Goal: Entertainment & Leisure: Consume media (video, audio)

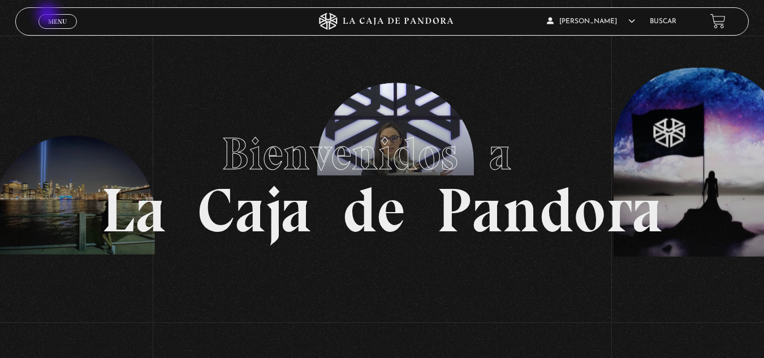
click at [49, 15] on link "Menu Cerrar" at bounding box center [57, 21] width 38 height 15
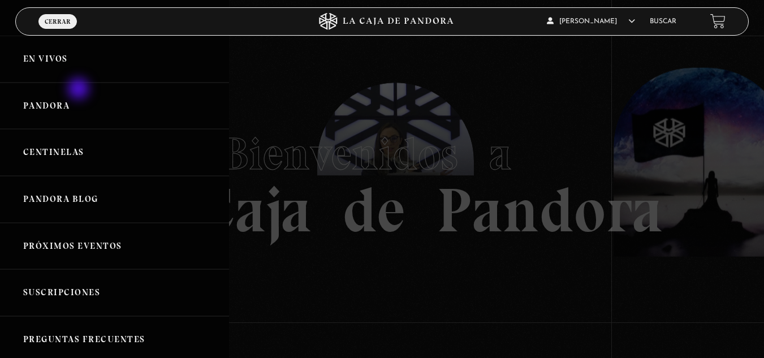
click at [80, 90] on link "Pandora" at bounding box center [114, 106] width 229 height 47
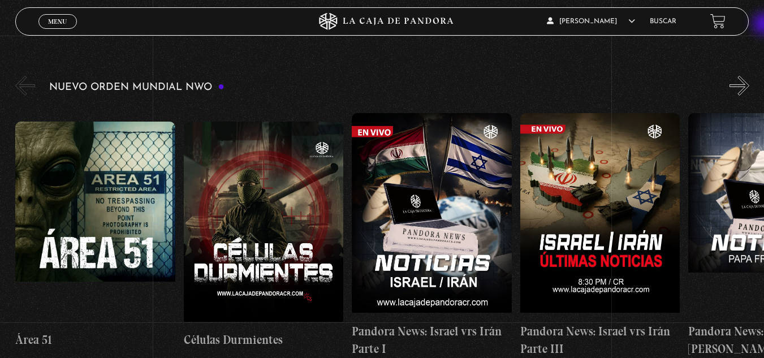
scroll to position [171, 0]
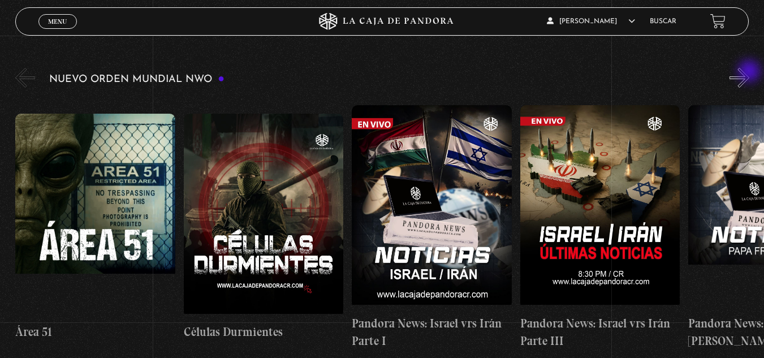
click at [749, 72] on button "»" at bounding box center [739, 78] width 20 height 20
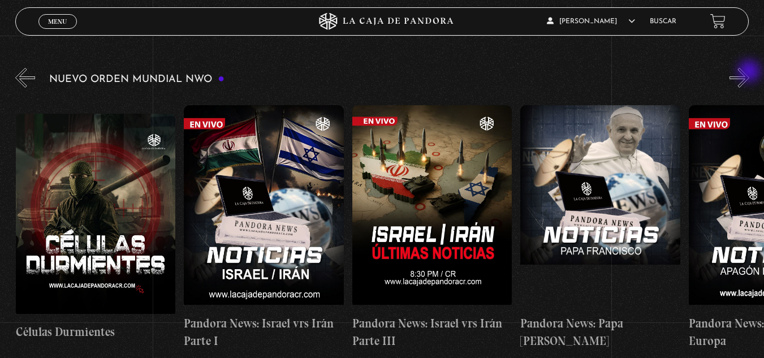
click at [749, 72] on button "»" at bounding box center [739, 78] width 20 height 20
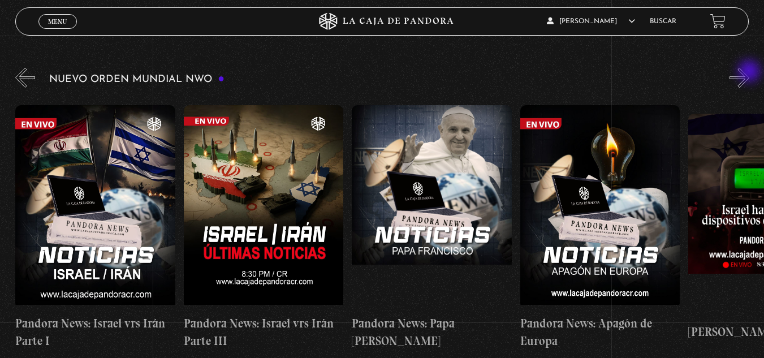
click at [749, 72] on button "»" at bounding box center [739, 78] width 20 height 20
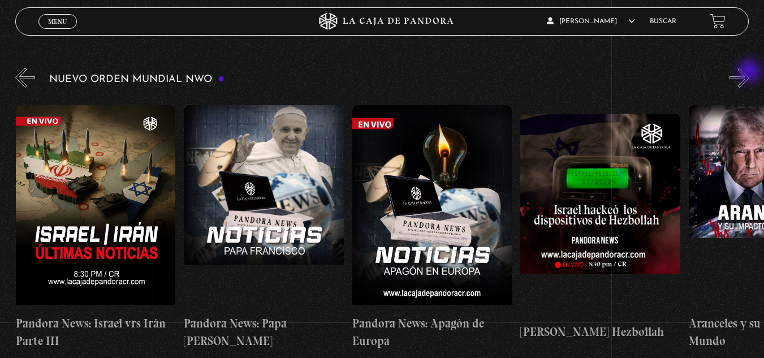
click at [749, 72] on button "»" at bounding box center [739, 78] width 20 height 20
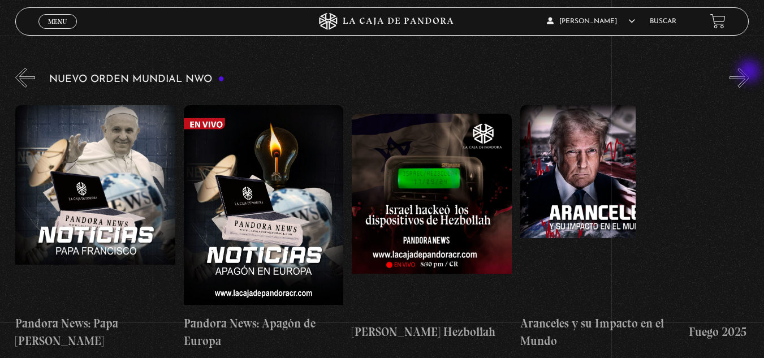
click at [749, 72] on button "»" at bounding box center [739, 78] width 20 height 20
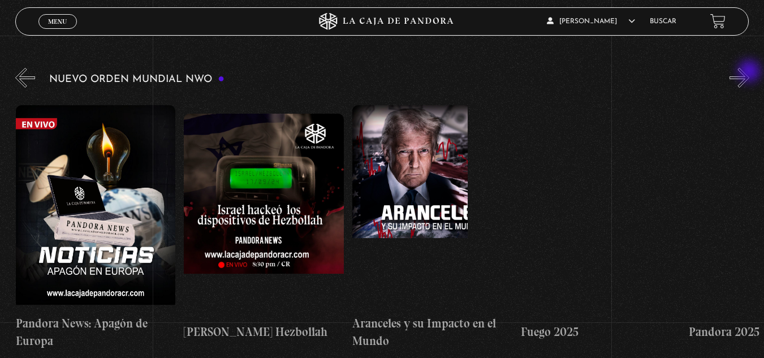
click at [749, 72] on button "»" at bounding box center [739, 78] width 20 height 20
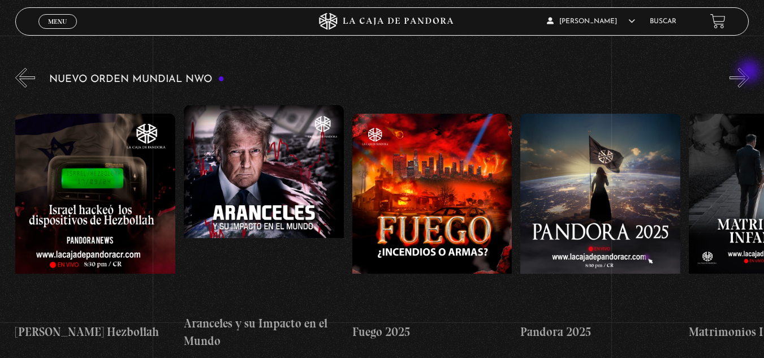
click at [749, 72] on button "»" at bounding box center [739, 78] width 20 height 20
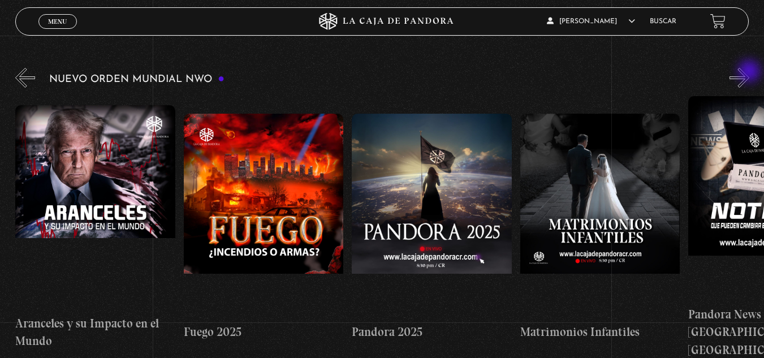
click at [749, 72] on button "»" at bounding box center [739, 78] width 20 height 20
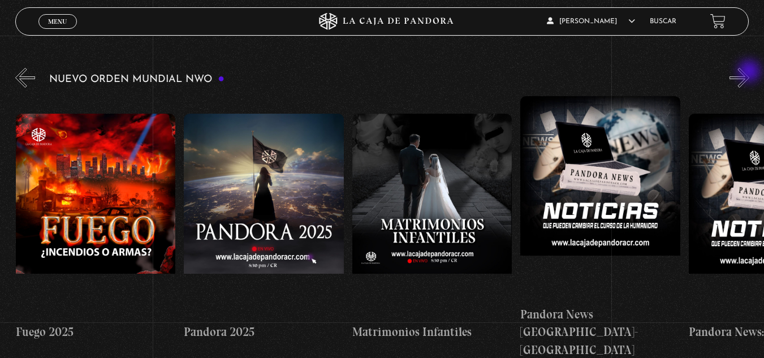
click at [749, 72] on button "»" at bounding box center [739, 78] width 20 height 20
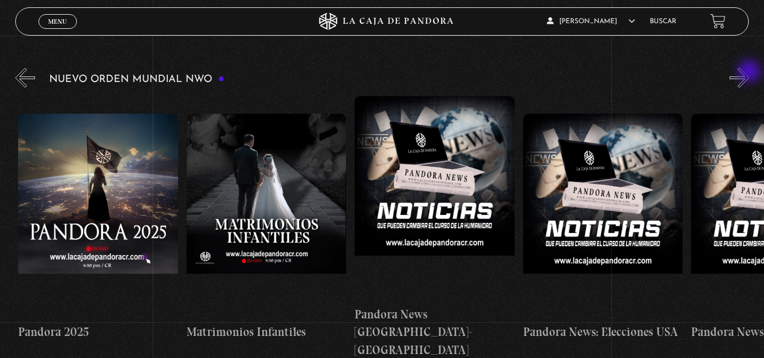
click at [749, 72] on button "»" at bounding box center [739, 78] width 20 height 20
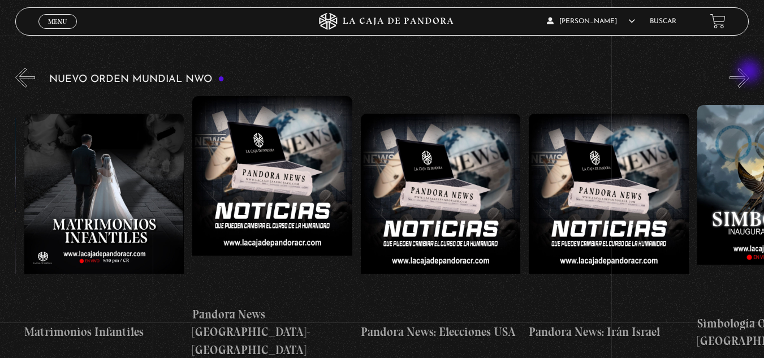
click at [749, 72] on button "»" at bounding box center [739, 78] width 20 height 20
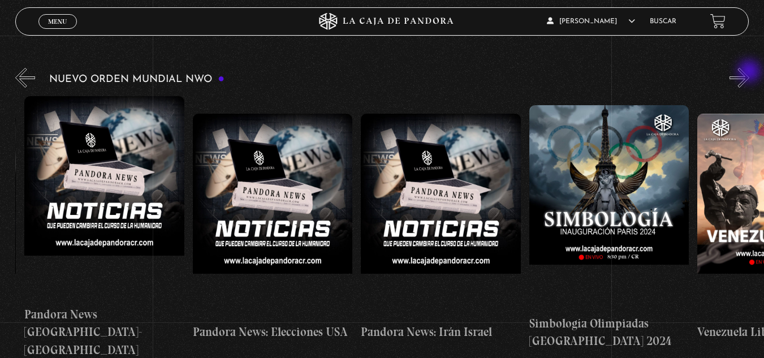
click at [749, 72] on button "»" at bounding box center [739, 78] width 20 height 20
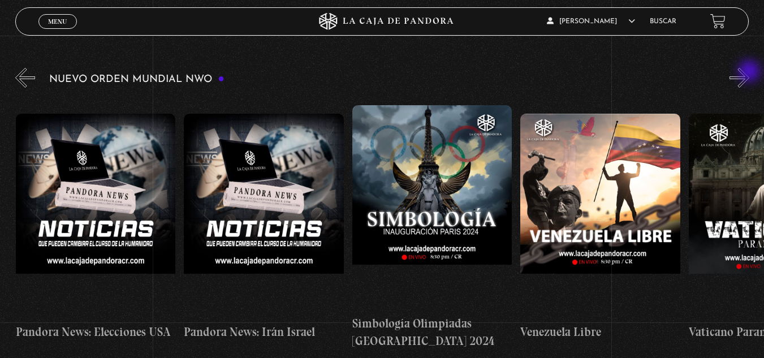
click at [749, 72] on button "»" at bounding box center [739, 78] width 20 height 20
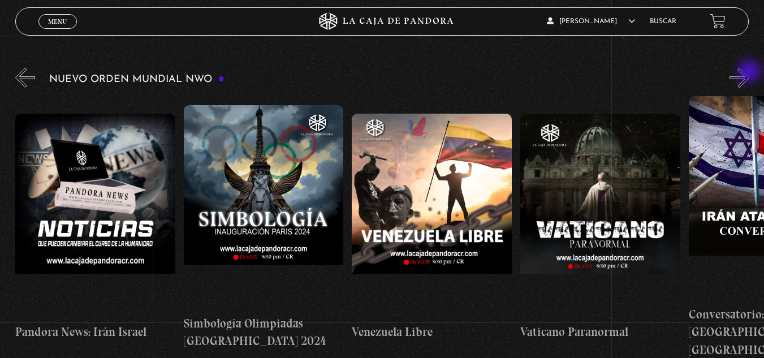
click at [749, 72] on button "»" at bounding box center [739, 78] width 20 height 20
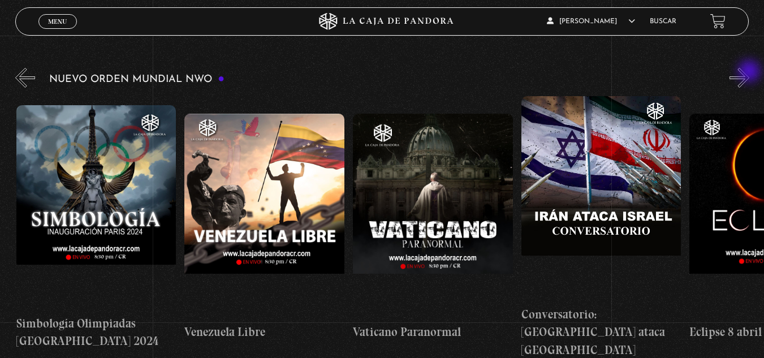
click at [749, 72] on button "»" at bounding box center [739, 78] width 20 height 20
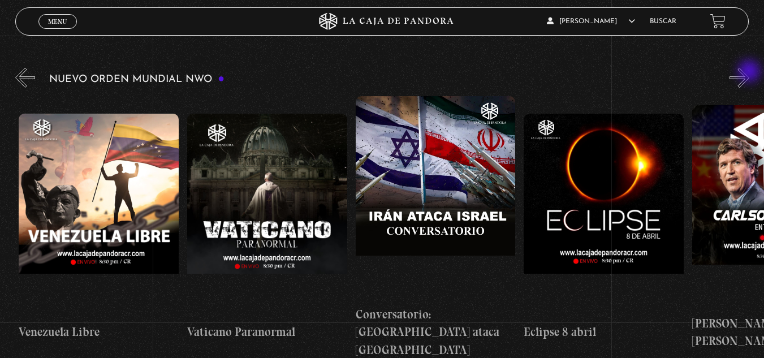
click at [749, 72] on button "»" at bounding box center [739, 78] width 20 height 20
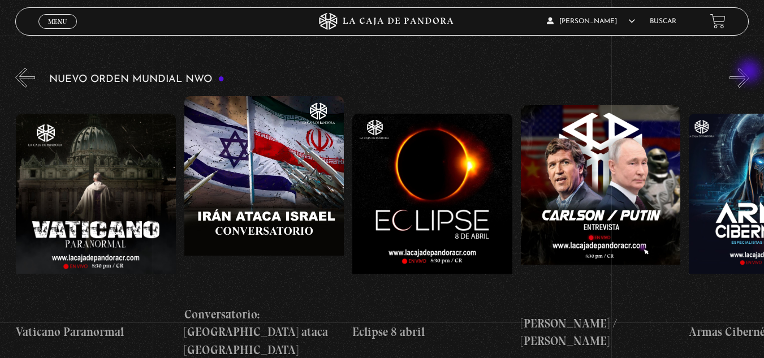
click at [749, 72] on button "»" at bounding box center [739, 78] width 20 height 20
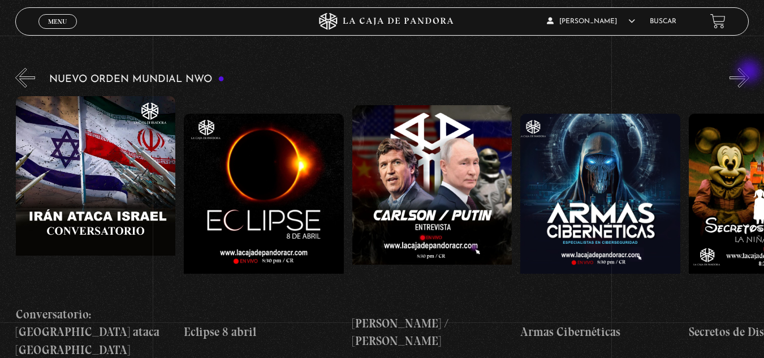
click at [749, 72] on button "»" at bounding box center [739, 78] width 20 height 20
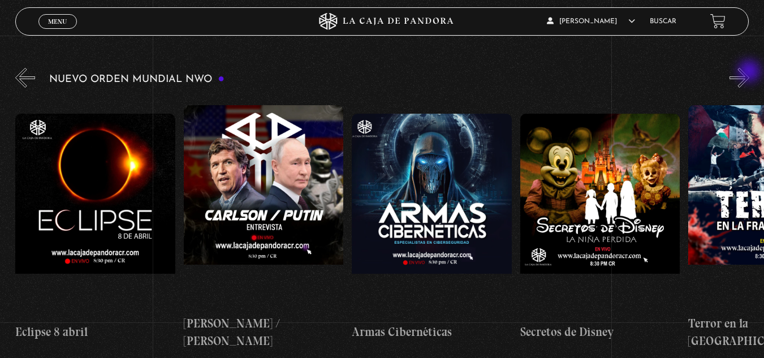
click at [749, 72] on button "»" at bounding box center [739, 78] width 20 height 20
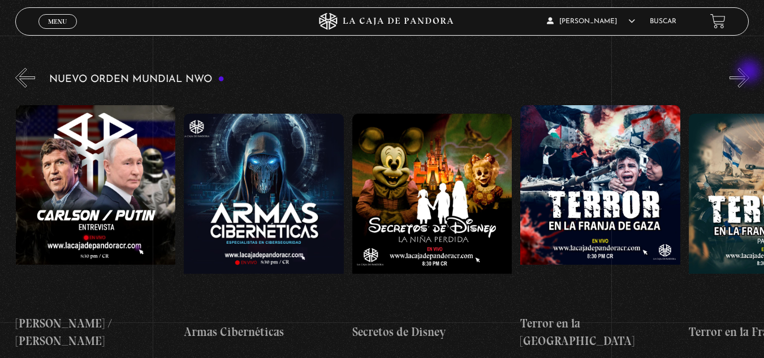
click at [749, 72] on button "»" at bounding box center [739, 78] width 20 height 20
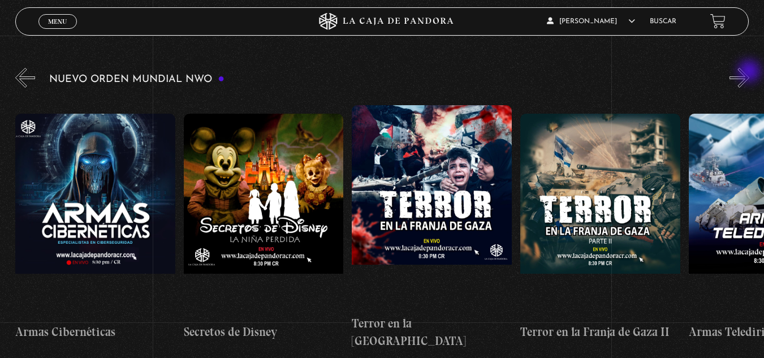
click at [749, 72] on button "»" at bounding box center [739, 78] width 20 height 20
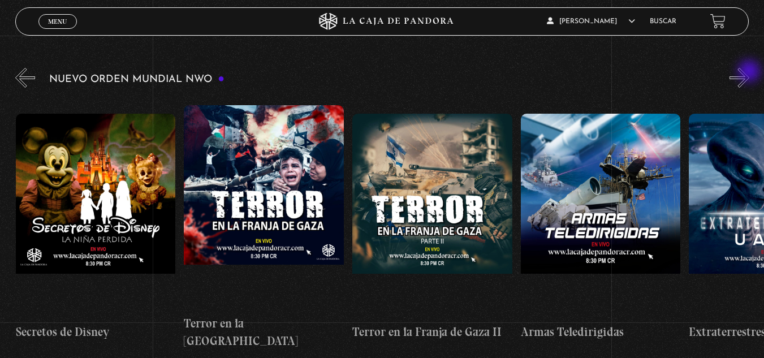
click at [749, 72] on button "»" at bounding box center [739, 78] width 20 height 20
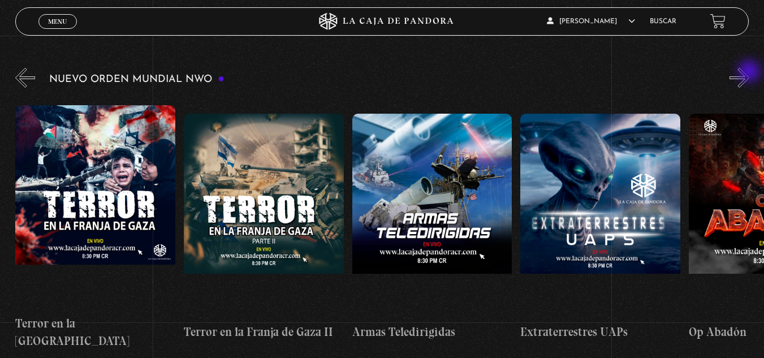
click at [749, 72] on button "»" at bounding box center [739, 78] width 20 height 20
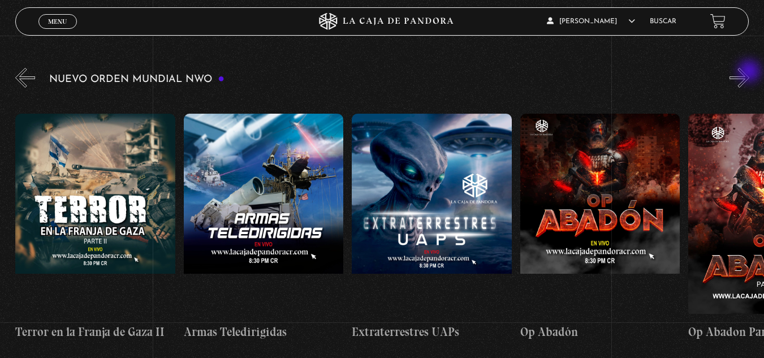
click at [749, 72] on button "»" at bounding box center [739, 78] width 20 height 20
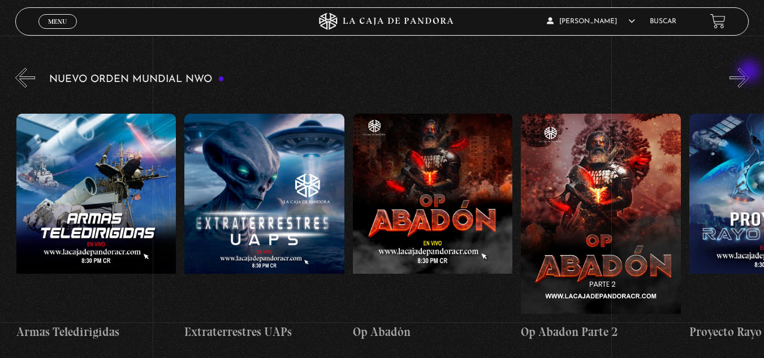
scroll to position [0, 4036]
click at [749, 72] on button "»" at bounding box center [739, 78] width 20 height 20
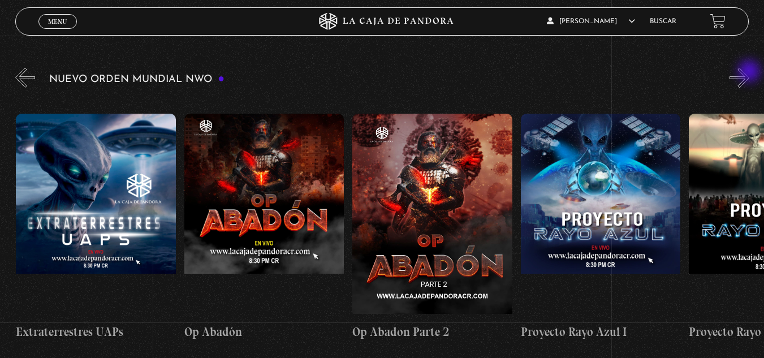
scroll to position [0, 4205]
click at [749, 72] on button "»" at bounding box center [739, 78] width 20 height 20
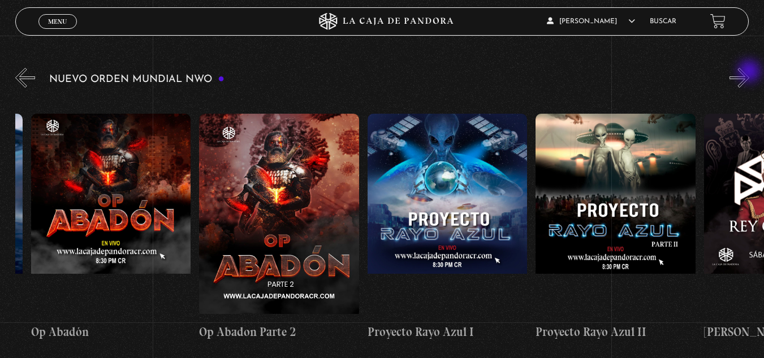
scroll to position [0, 4373]
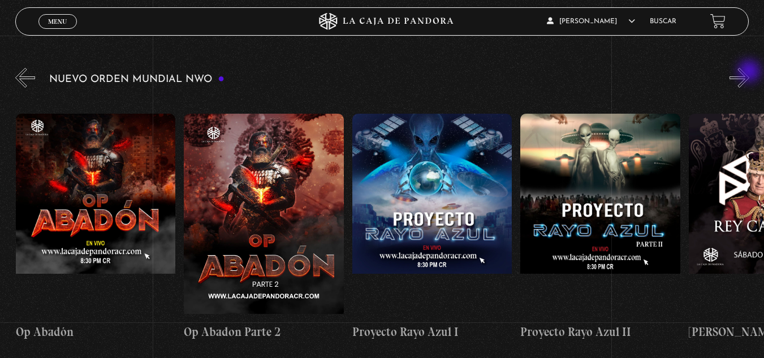
click at [749, 72] on button "»" at bounding box center [739, 78] width 20 height 20
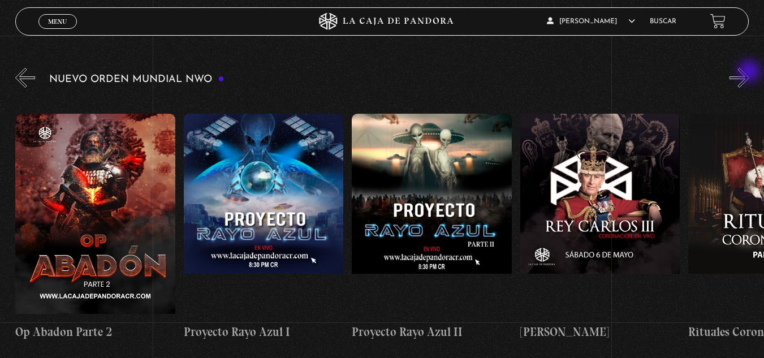
click at [749, 72] on button "»" at bounding box center [739, 78] width 20 height 20
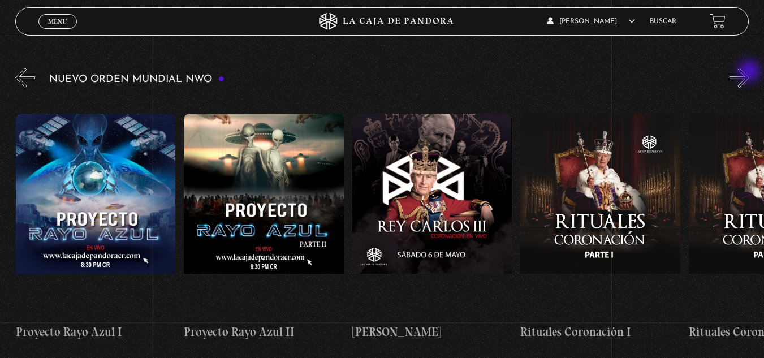
click at [749, 72] on button "»" at bounding box center [739, 78] width 20 height 20
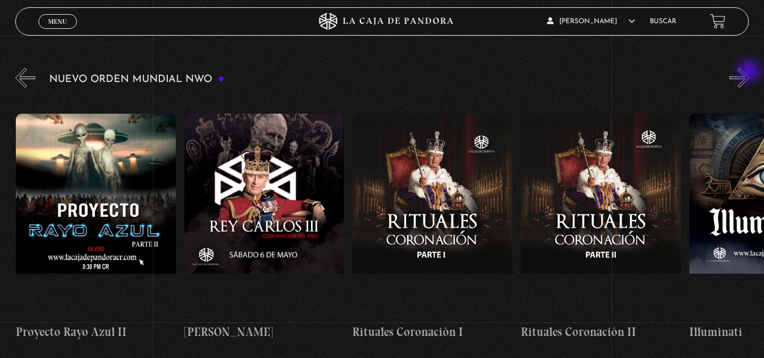
click at [749, 72] on button "»" at bounding box center [739, 78] width 20 height 20
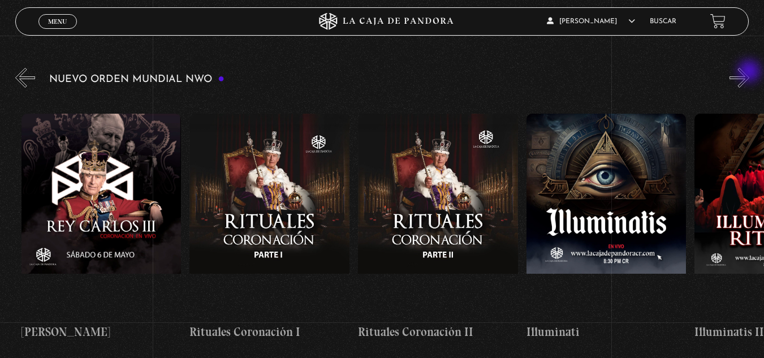
click at [749, 72] on button "»" at bounding box center [739, 78] width 20 height 20
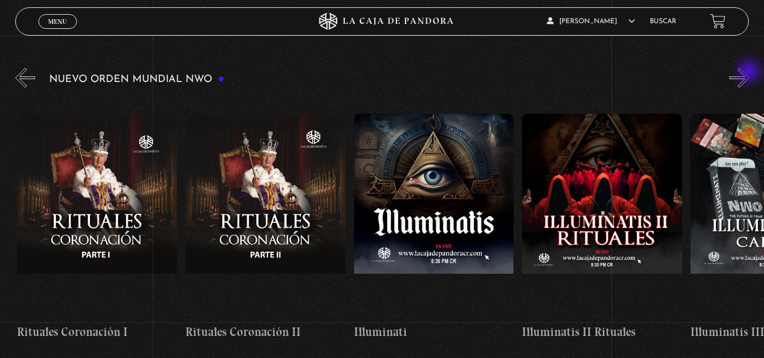
scroll to position [0, 5214]
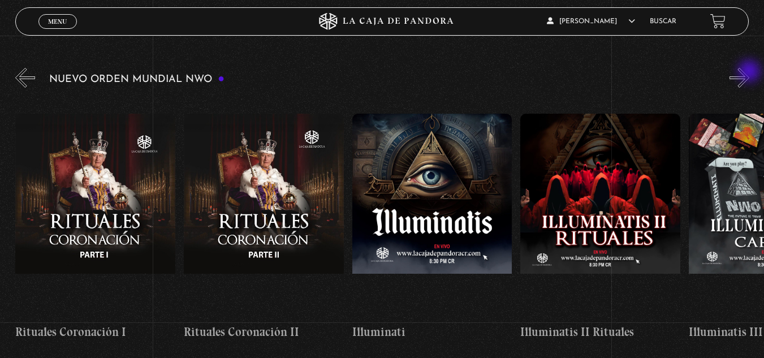
click at [749, 72] on button "»" at bounding box center [739, 78] width 20 height 20
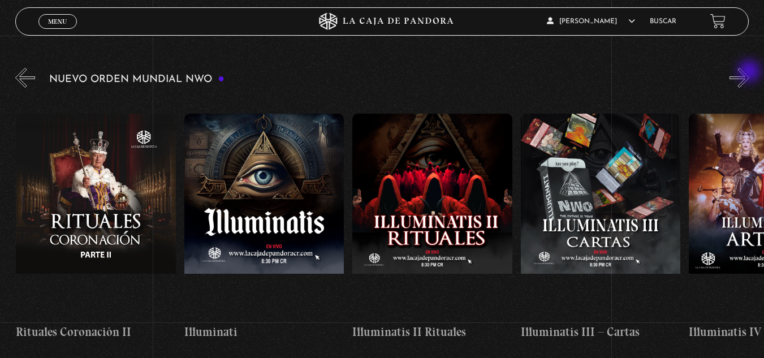
click at [749, 72] on button "»" at bounding box center [739, 78] width 20 height 20
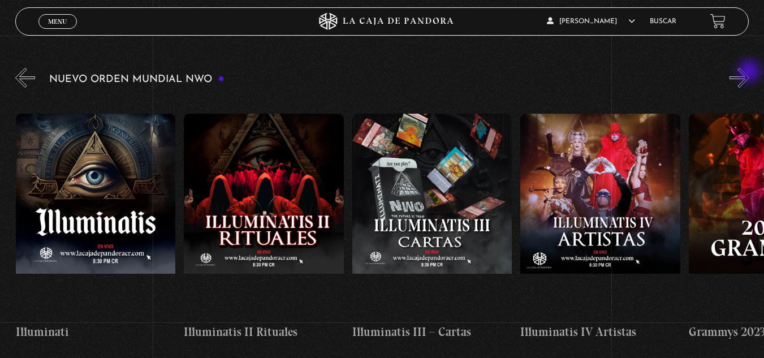
click at [749, 72] on button "»" at bounding box center [739, 78] width 20 height 20
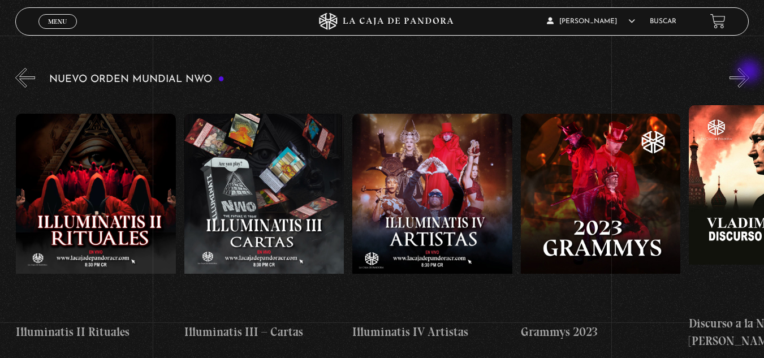
click at [749, 72] on button "»" at bounding box center [739, 78] width 20 height 20
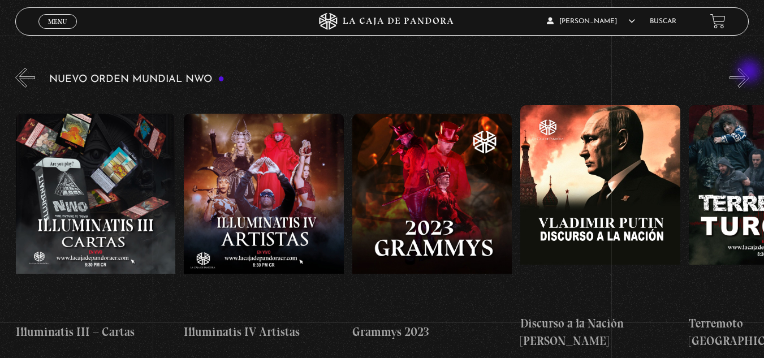
click at [749, 72] on button "»" at bounding box center [739, 78] width 20 height 20
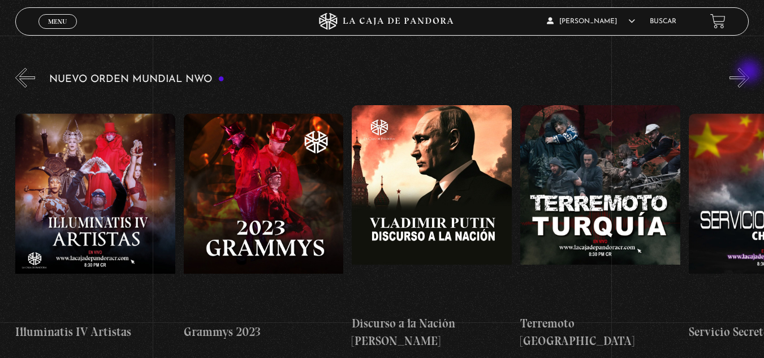
click at [749, 72] on button "»" at bounding box center [739, 78] width 20 height 20
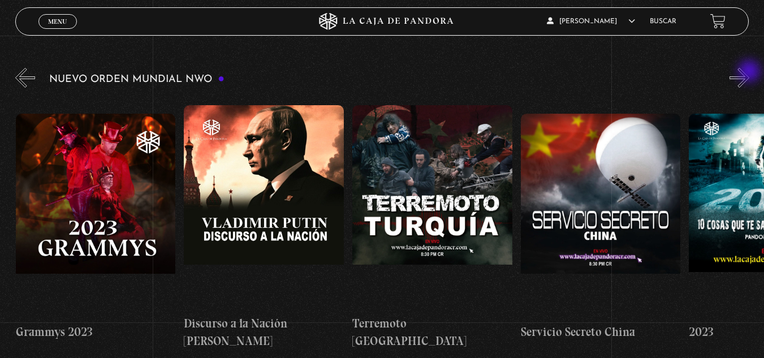
click at [749, 72] on button "»" at bounding box center [739, 78] width 20 height 20
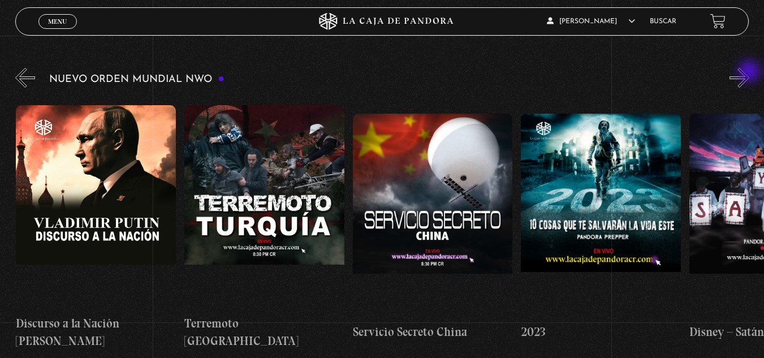
click at [749, 72] on button "»" at bounding box center [739, 78] width 20 height 20
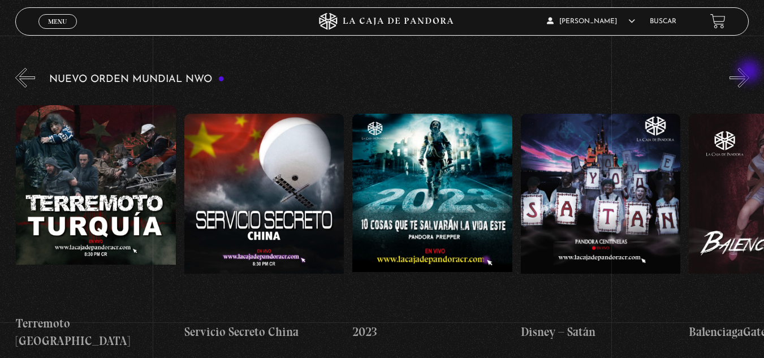
click at [749, 72] on button "»" at bounding box center [739, 78] width 20 height 20
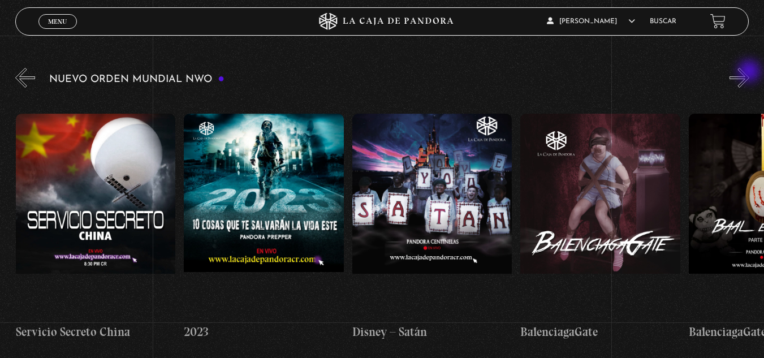
click at [749, 72] on button "»" at bounding box center [739, 78] width 20 height 20
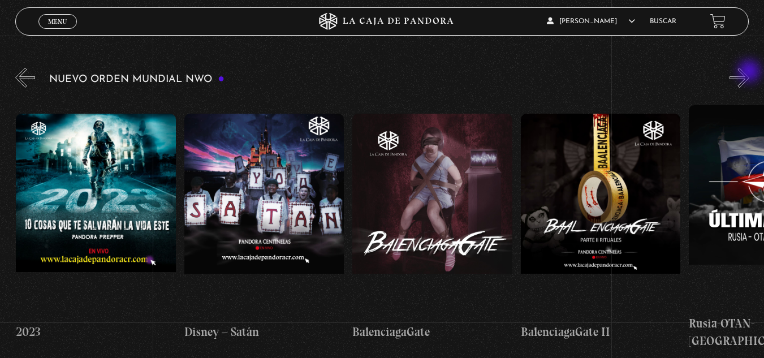
click at [749, 72] on button "»" at bounding box center [739, 78] width 20 height 20
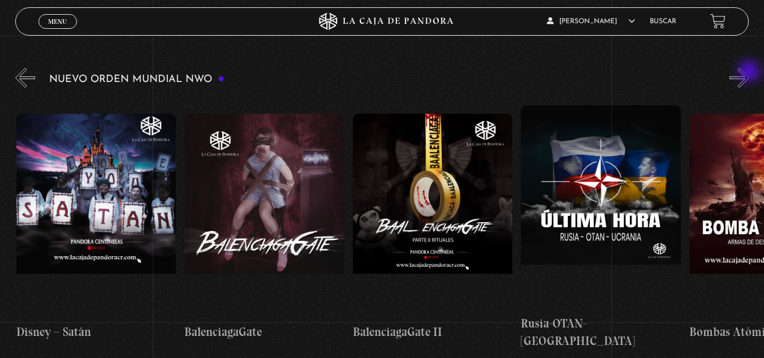
click at [749, 72] on button "»" at bounding box center [739, 78] width 20 height 20
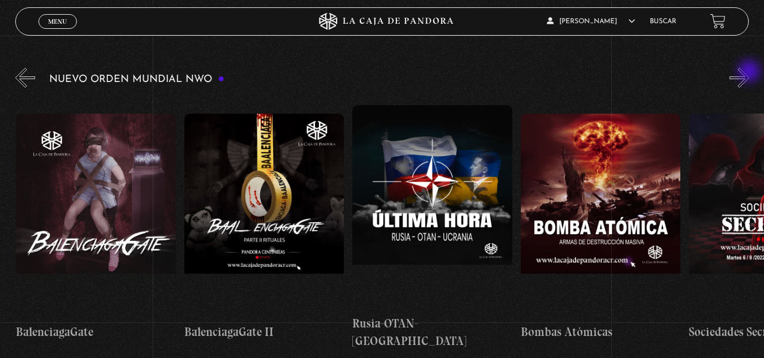
click at [749, 72] on button "»" at bounding box center [739, 78] width 20 height 20
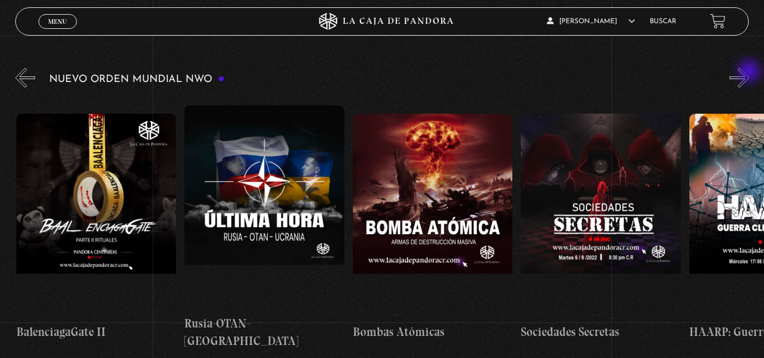
click at [749, 72] on button "»" at bounding box center [739, 78] width 20 height 20
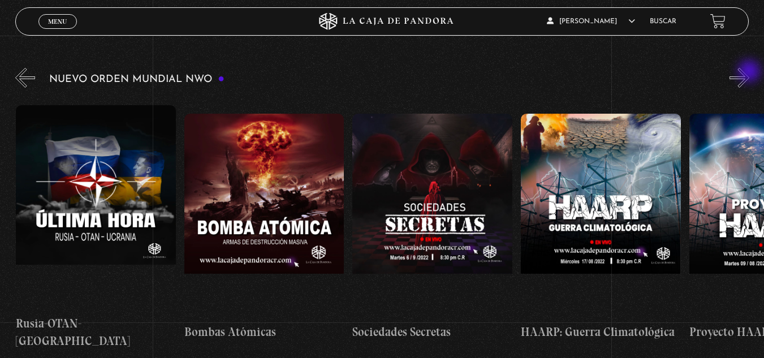
scroll to position [0, 7568]
click at [60, 28] on link "Menu Cerrar" at bounding box center [57, 21] width 38 height 15
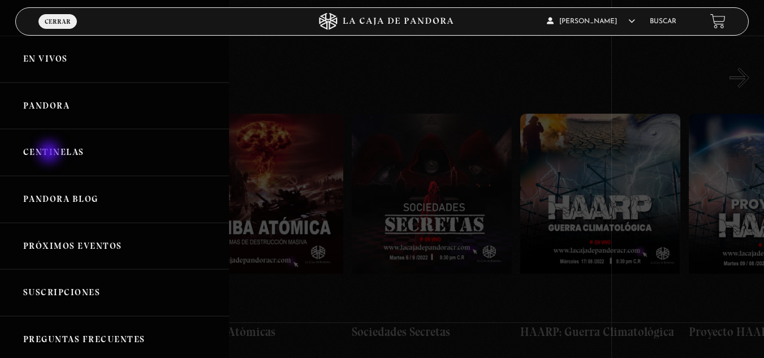
click at [50, 153] on link "Centinelas" at bounding box center [114, 152] width 229 height 47
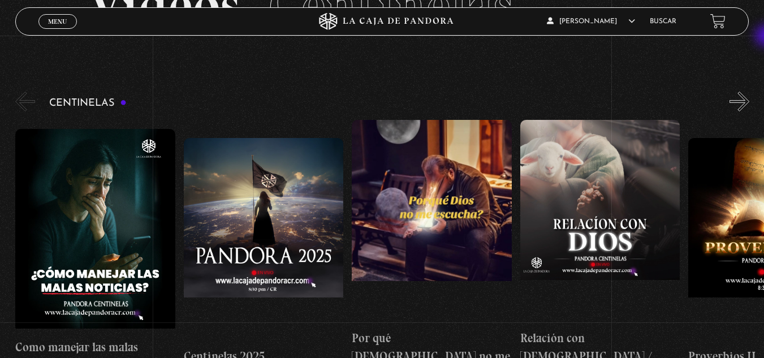
scroll to position [86, 0]
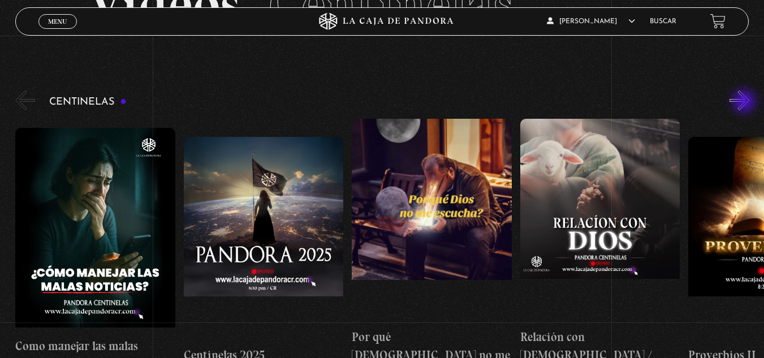
click at [745, 102] on button "»" at bounding box center [739, 100] width 20 height 20
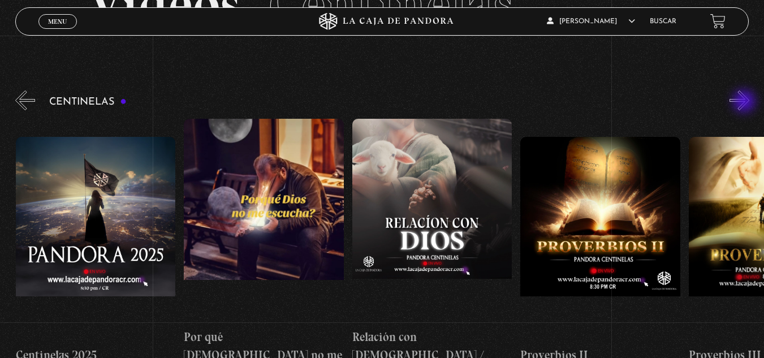
click at [745, 102] on button "»" at bounding box center [739, 100] width 20 height 20
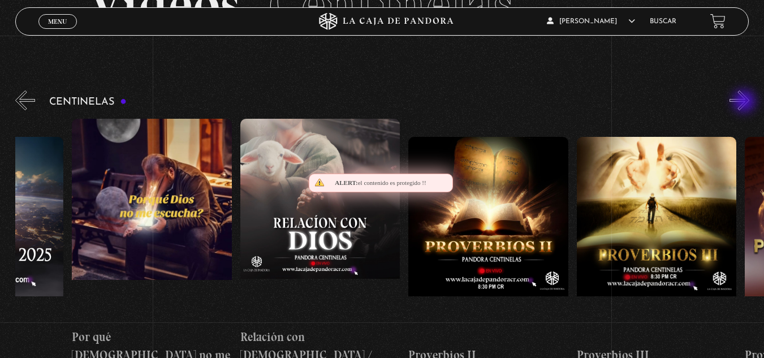
click at [745, 102] on button "»" at bounding box center [739, 100] width 20 height 20
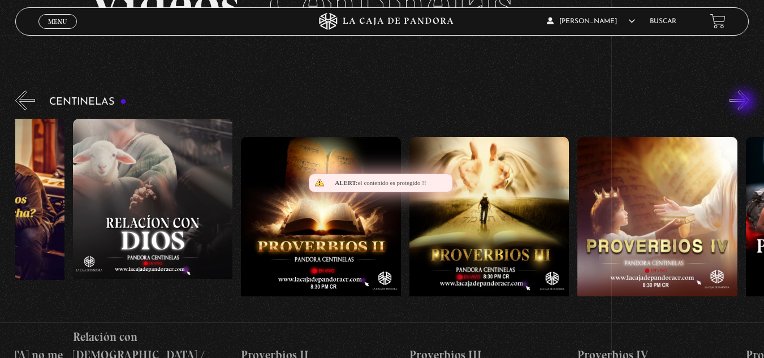
click at [745, 102] on button "»" at bounding box center [739, 100] width 20 height 20
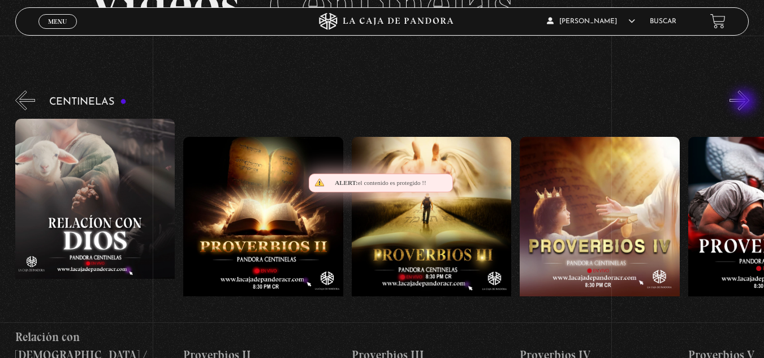
click at [745, 102] on button "»" at bounding box center [739, 100] width 20 height 20
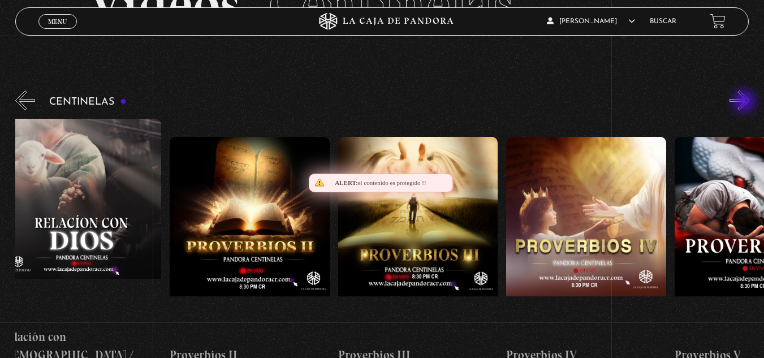
click at [745, 102] on button "»" at bounding box center [739, 100] width 20 height 20
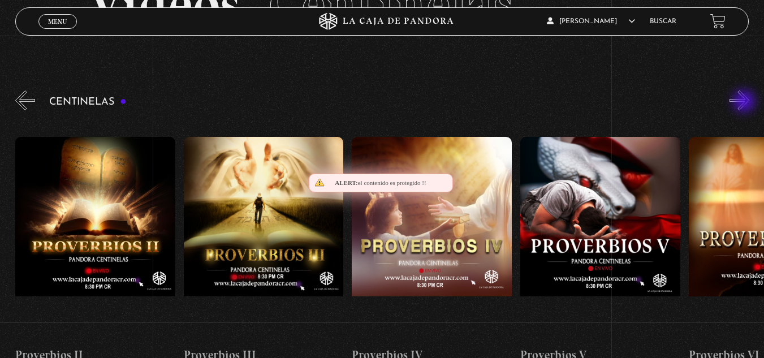
click at [745, 102] on button "»" at bounding box center [739, 100] width 20 height 20
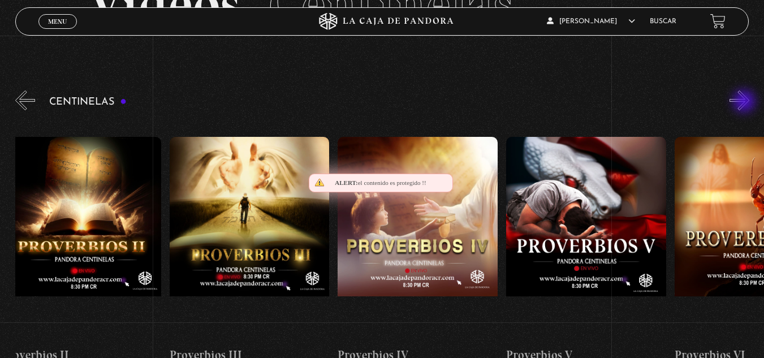
click at [745, 102] on button "»" at bounding box center [739, 100] width 20 height 20
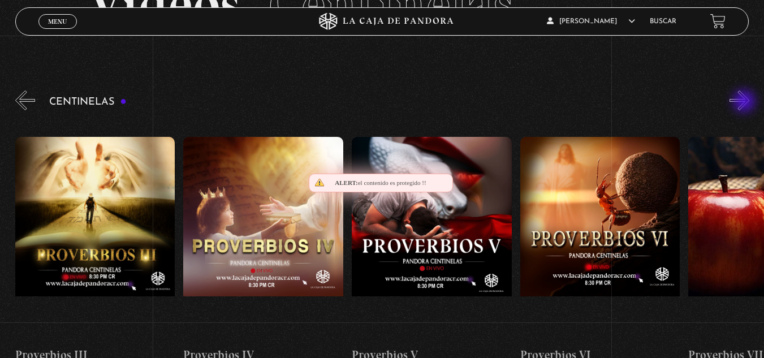
click at [745, 102] on button "»" at bounding box center [739, 100] width 20 height 20
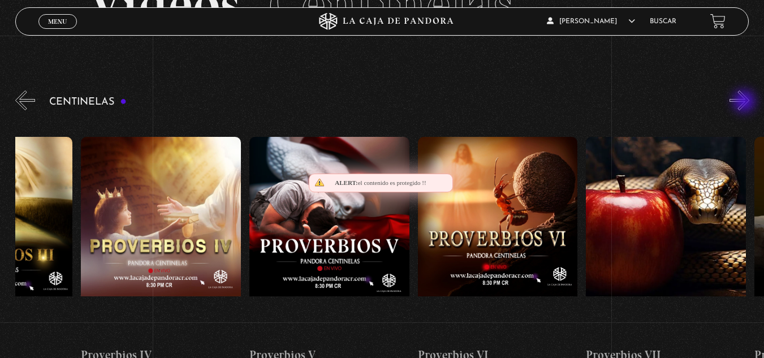
click at [745, 102] on button "»" at bounding box center [739, 100] width 20 height 20
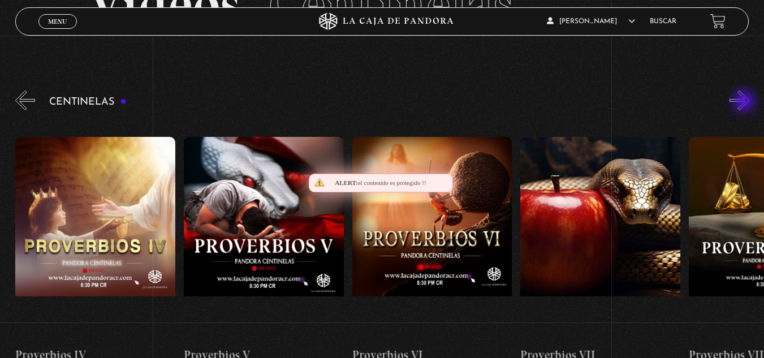
click at [745, 102] on button "»" at bounding box center [739, 100] width 20 height 20
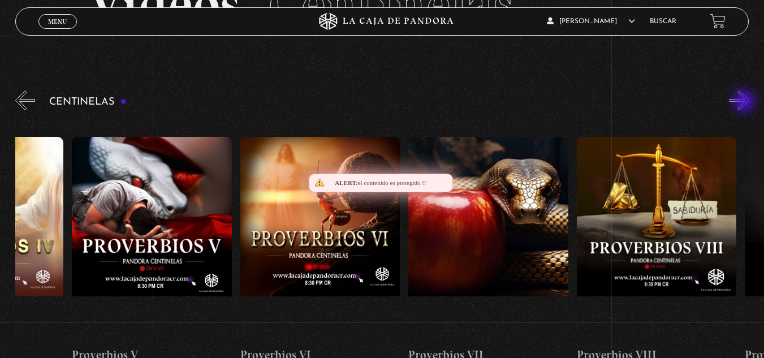
click at [745, 102] on button "»" at bounding box center [739, 100] width 20 height 20
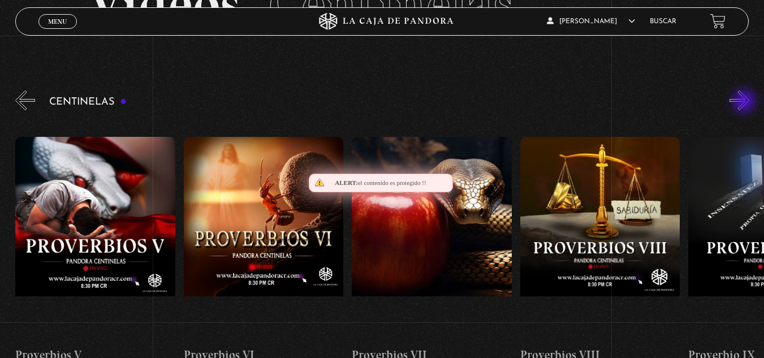
click at [745, 102] on button "»" at bounding box center [739, 100] width 20 height 20
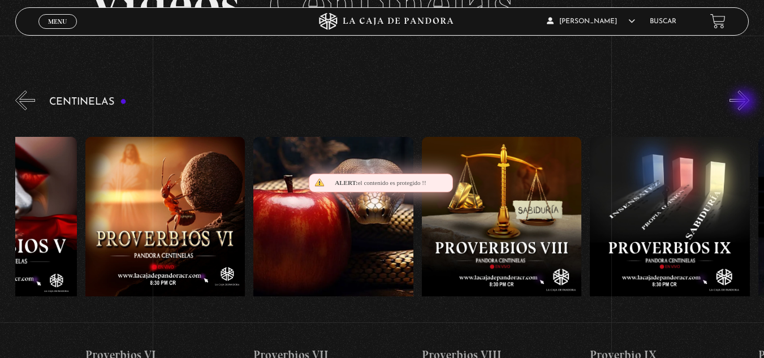
click at [745, 102] on button "»" at bounding box center [739, 100] width 20 height 20
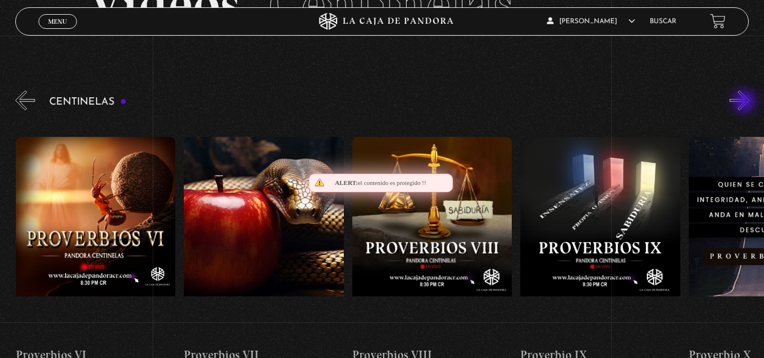
click at [745, 102] on button "»" at bounding box center [739, 100] width 20 height 20
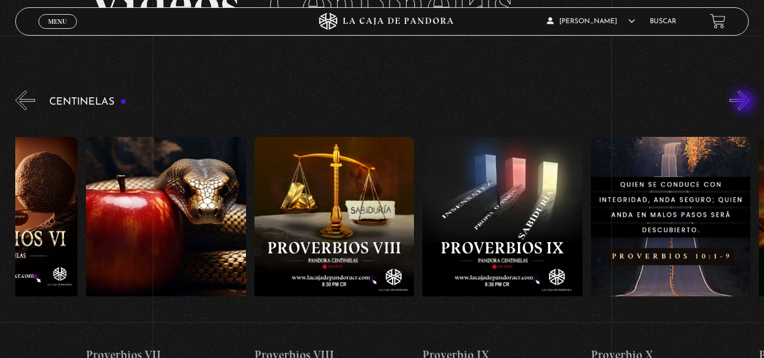
click at [745, 102] on button "»" at bounding box center [739, 100] width 20 height 20
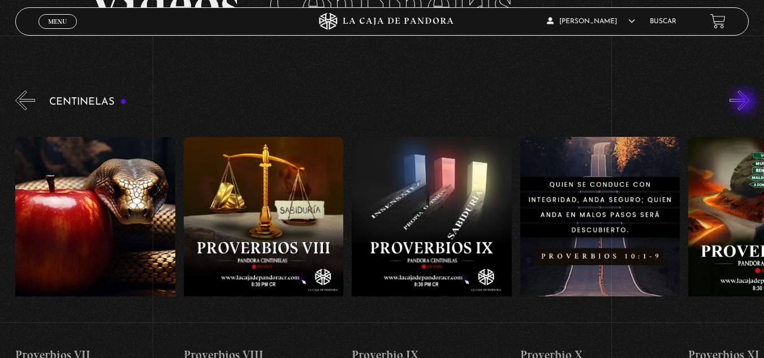
click at [745, 102] on button "»" at bounding box center [739, 100] width 20 height 20
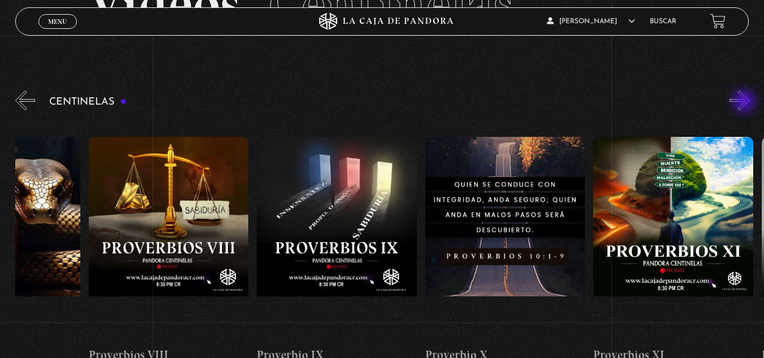
click at [745, 102] on button "»" at bounding box center [739, 100] width 20 height 20
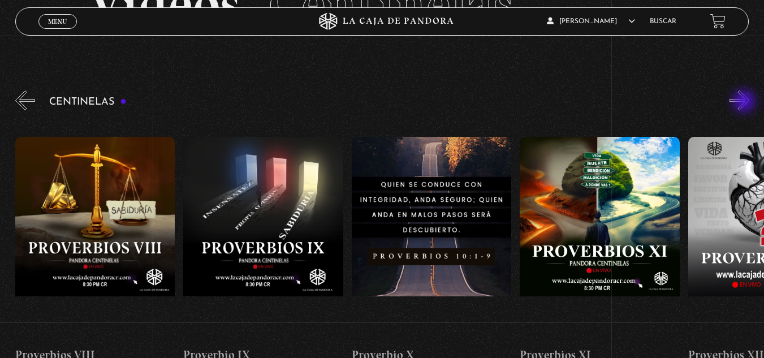
click at [745, 102] on button "»" at bounding box center [739, 100] width 20 height 20
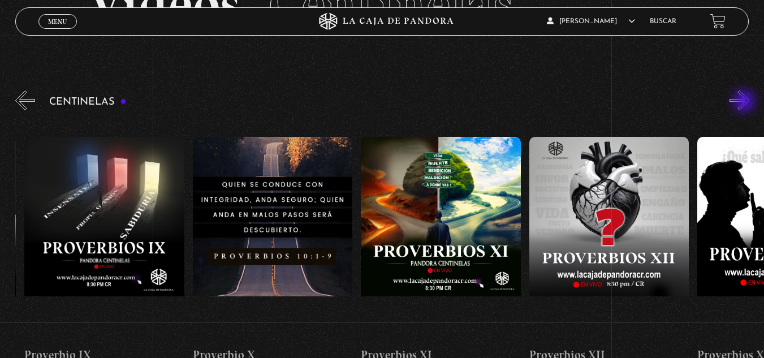
click at [745, 102] on button "»" at bounding box center [739, 100] width 20 height 20
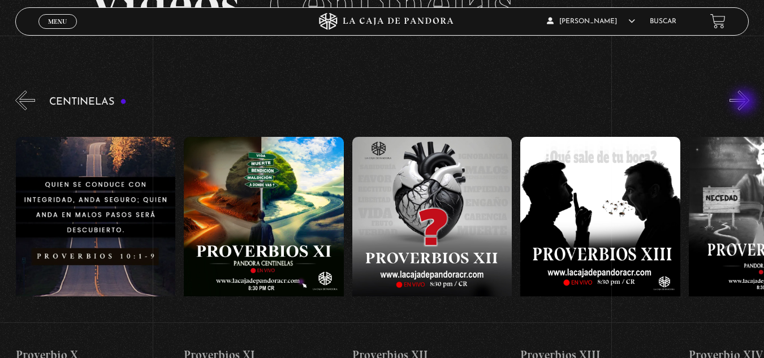
click at [745, 102] on button "»" at bounding box center [739, 100] width 20 height 20
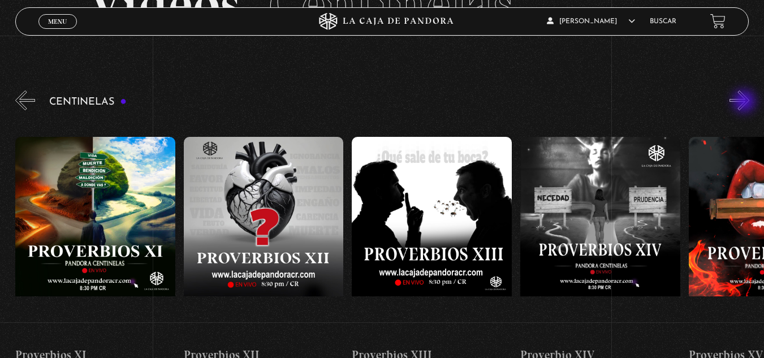
click at [745, 102] on button "»" at bounding box center [739, 100] width 20 height 20
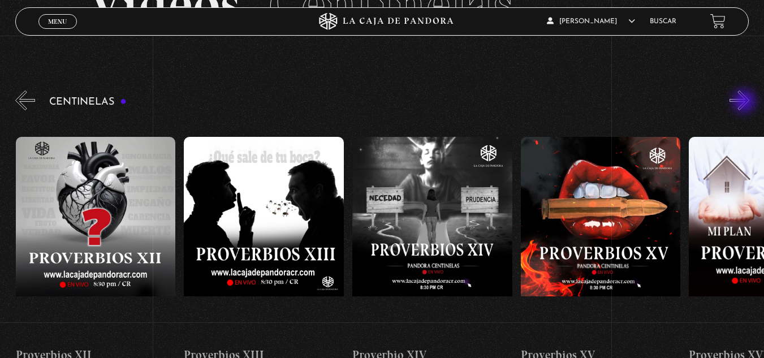
click at [745, 102] on button "»" at bounding box center [739, 100] width 20 height 20
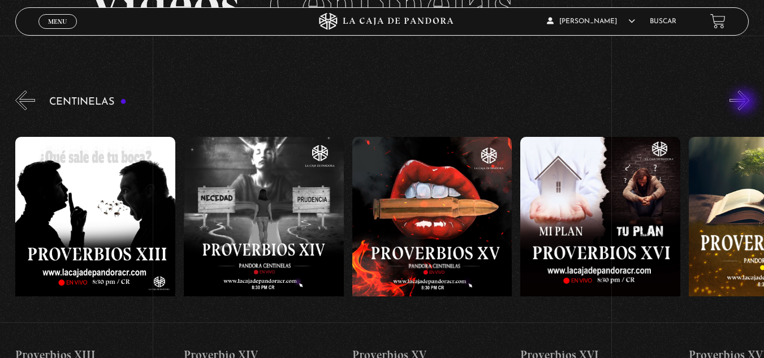
click at [745, 102] on button "»" at bounding box center [739, 100] width 20 height 20
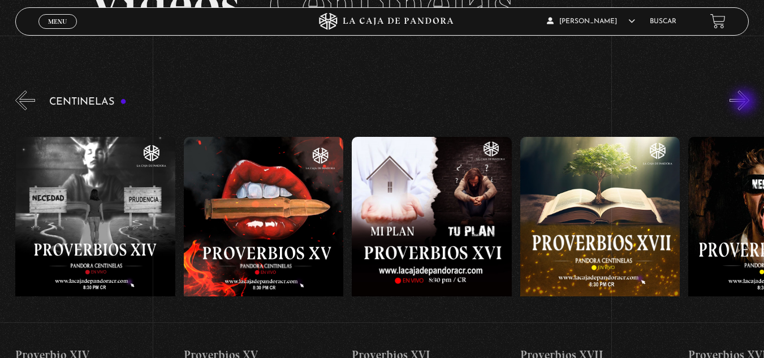
click at [745, 102] on button "»" at bounding box center [739, 100] width 20 height 20
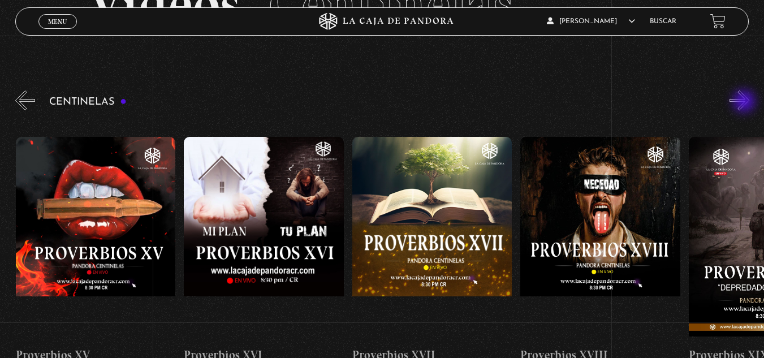
click at [745, 102] on button "»" at bounding box center [739, 100] width 20 height 20
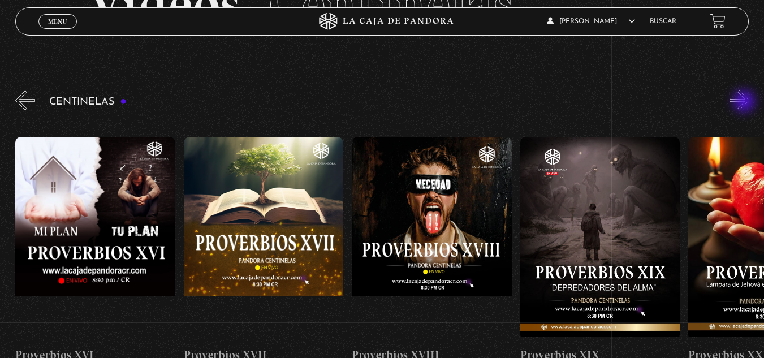
click at [745, 102] on button "»" at bounding box center [739, 100] width 20 height 20
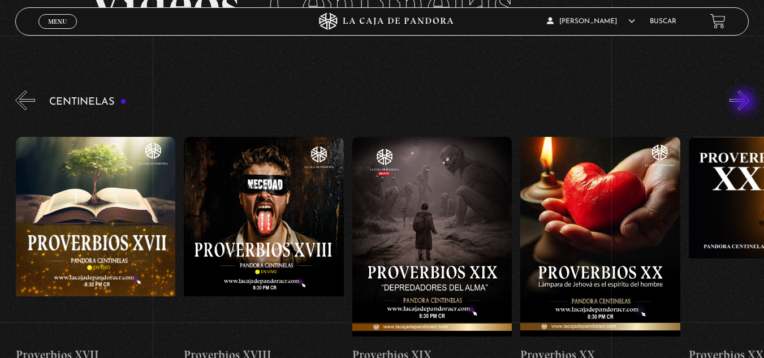
click at [745, 102] on button "»" at bounding box center [739, 100] width 20 height 20
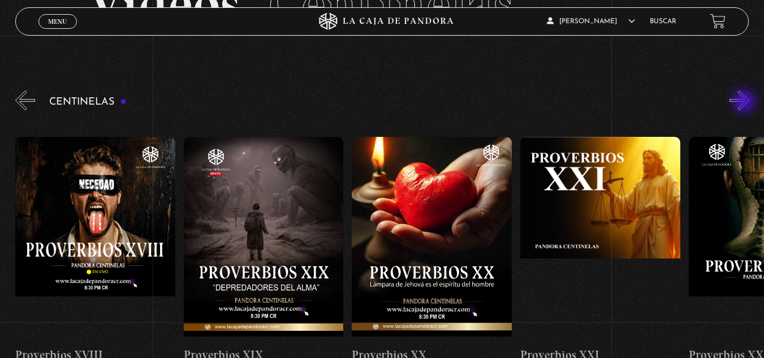
click at [745, 102] on button "»" at bounding box center [739, 100] width 20 height 20
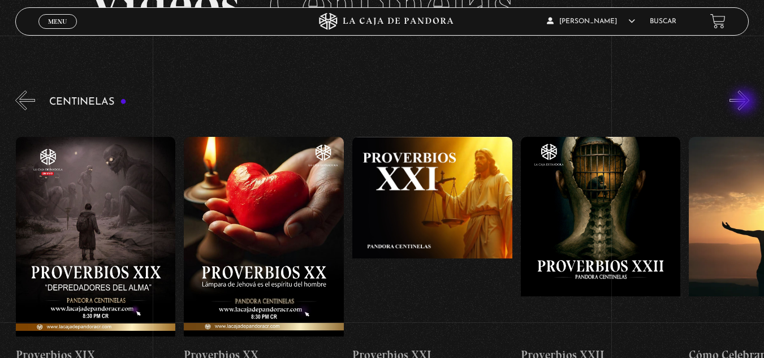
click at [745, 102] on button "»" at bounding box center [739, 100] width 20 height 20
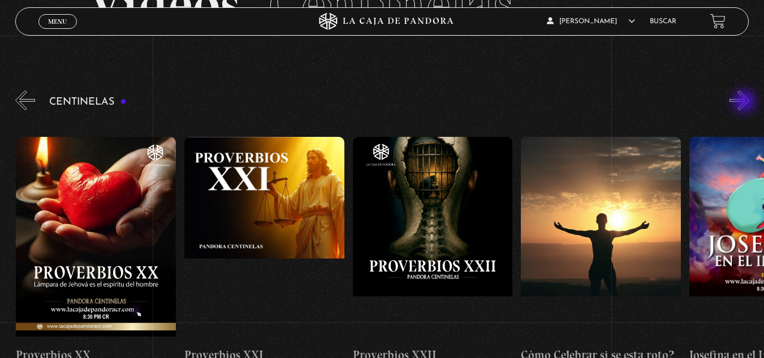
click at [745, 102] on button "»" at bounding box center [739, 100] width 20 height 20
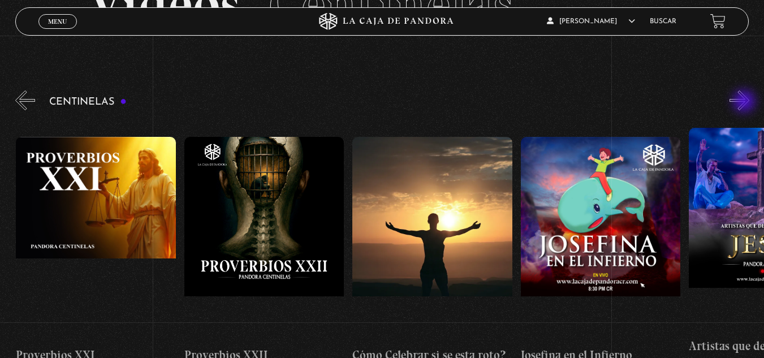
click at [745, 102] on button "»" at bounding box center [739, 100] width 20 height 20
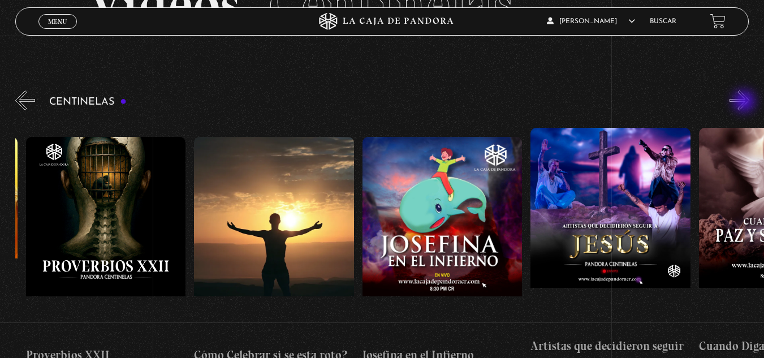
click at [745, 102] on button "»" at bounding box center [739, 100] width 20 height 20
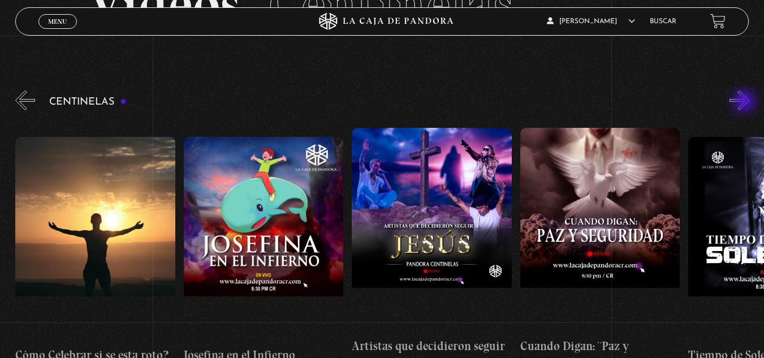
click at [745, 102] on button "»" at bounding box center [739, 100] width 20 height 20
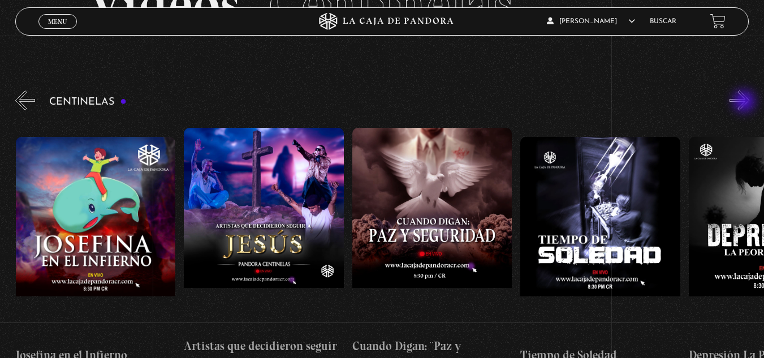
click at [745, 102] on button "»" at bounding box center [739, 100] width 20 height 20
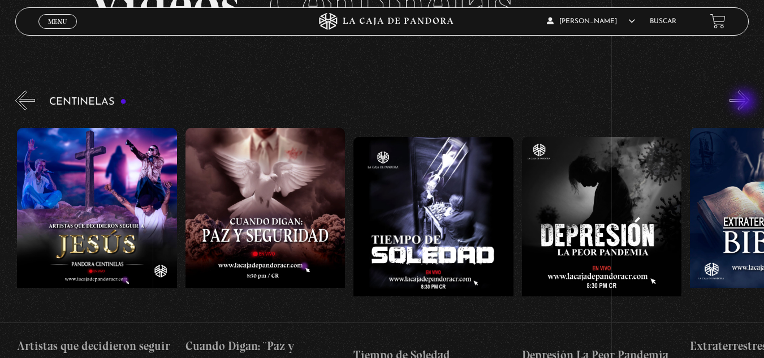
click at [745, 102] on button "»" at bounding box center [739, 100] width 20 height 20
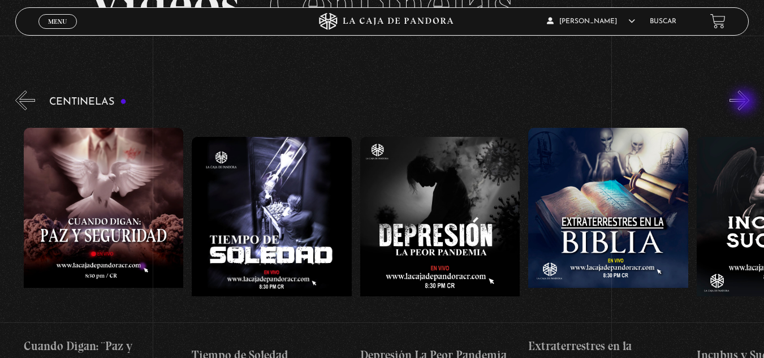
click at [745, 102] on button "»" at bounding box center [739, 100] width 20 height 20
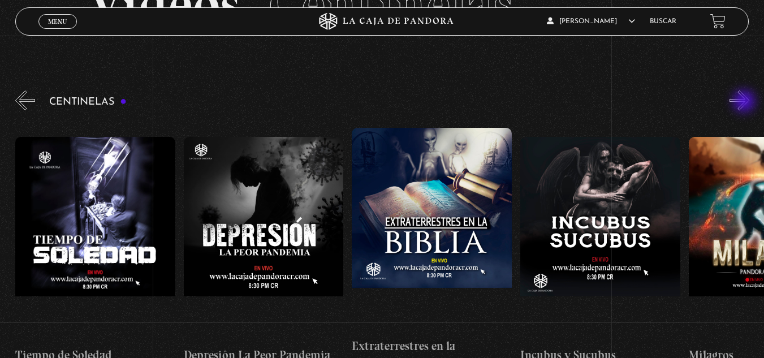
click at [745, 102] on button "»" at bounding box center [739, 100] width 20 height 20
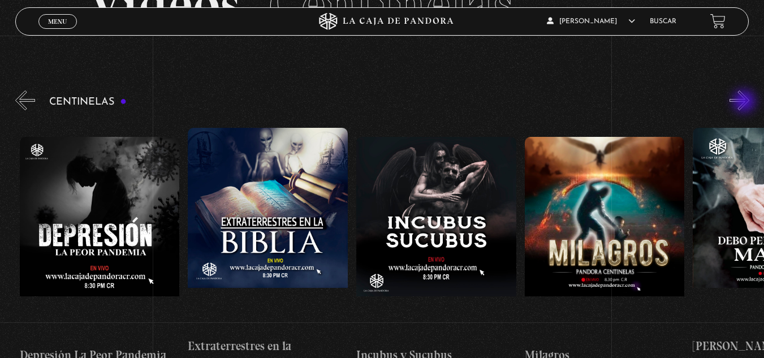
click at [745, 102] on button "»" at bounding box center [739, 100] width 20 height 20
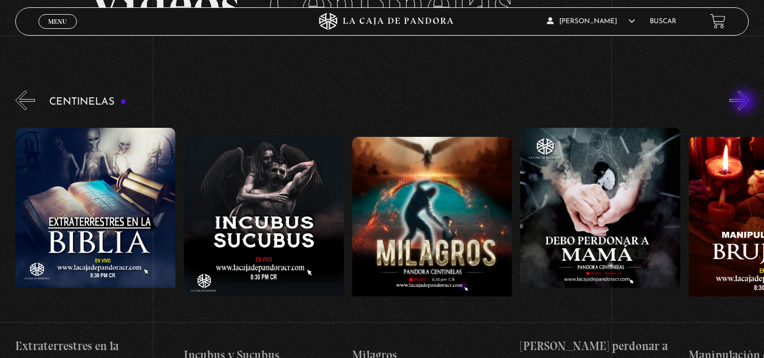
click at [745, 102] on button "»" at bounding box center [739, 100] width 20 height 20
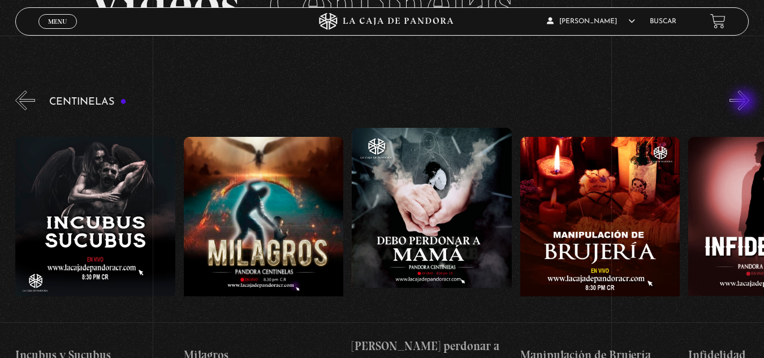
click at [745, 102] on button "»" at bounding box center [739, 100] width 20 height 20
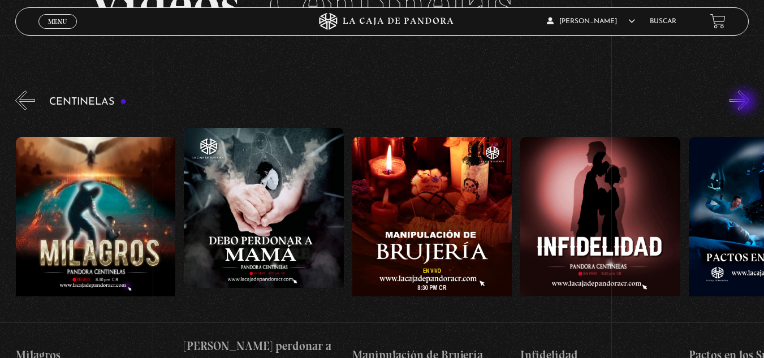
click at [745, 102] on button "»" at bounding box center [739, 100] width 20 height 20
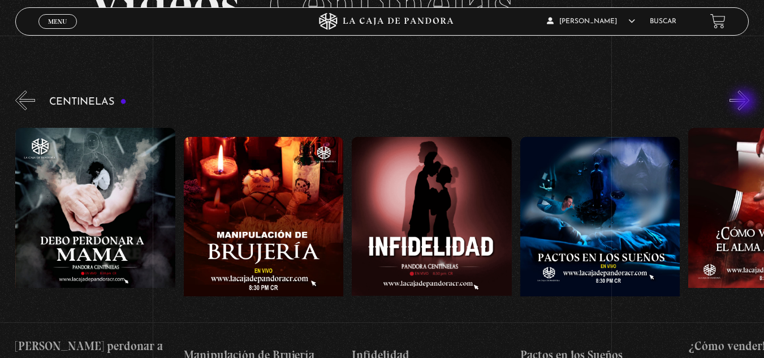
click at [745, 102] on button "»" at bounding box center [739, 100] width 20 height 20
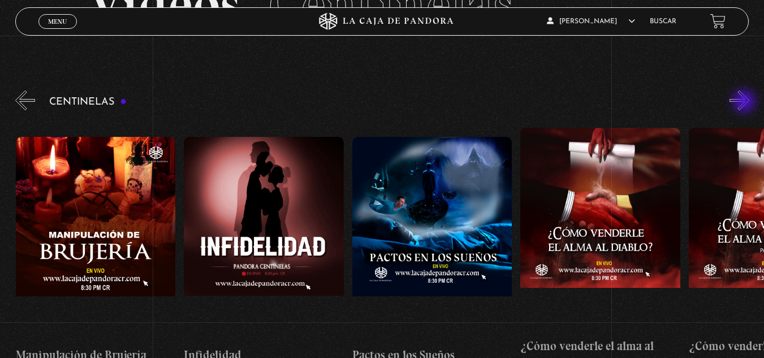
click at [745, 102] on button "»" at bounding box center [739, 100] width 20 height 20
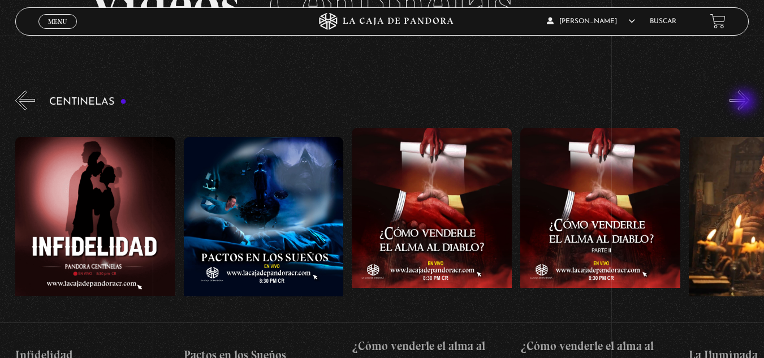
click at [745, 102] on button "»" at bounding box center [739, 100] width 20 height 20
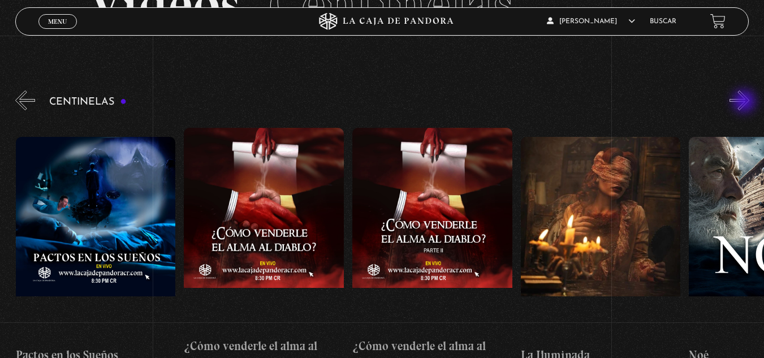
click at [745, 102] on button "»" at bounding box center [739, 100] width 20 height 20
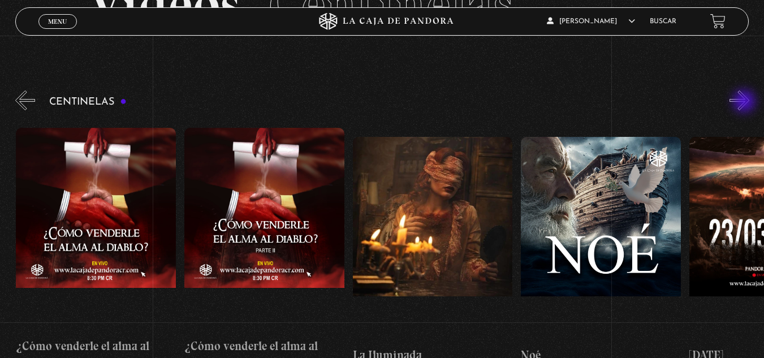
click at [745, 102] on button "»" at bounding box center [739, 100] width 20 height 20
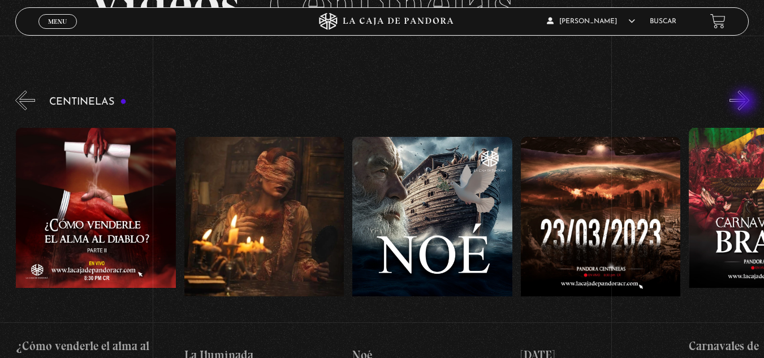
click at [745, 102] on button "»" at bounding box center [739, 100] width 20 height 20
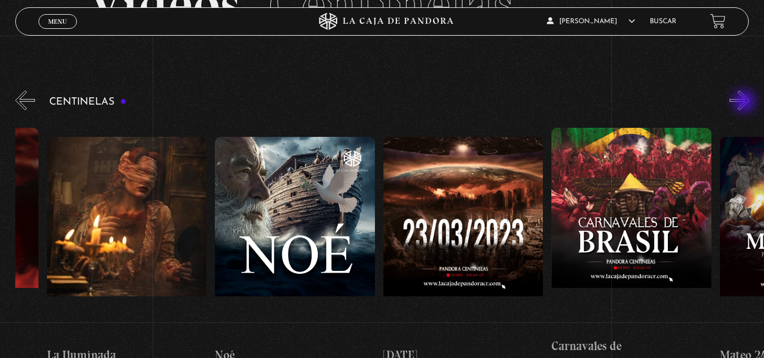
click at [745, 102] on button "»" at bounding box center [739, 100] width 20 height 20
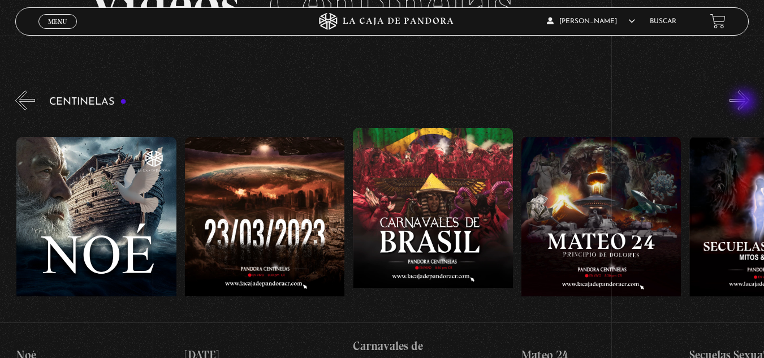
click at [745, 102] on button "»" at bounding box center [739, 100] width 20 height 20
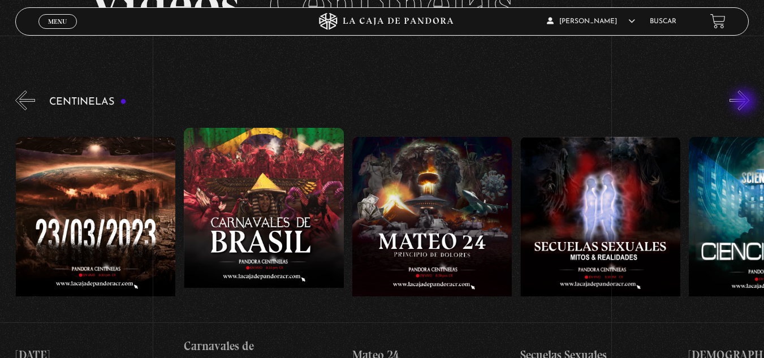
click at [745, 102] on button "»" at bounding box center [739, 100] width 20 height 20
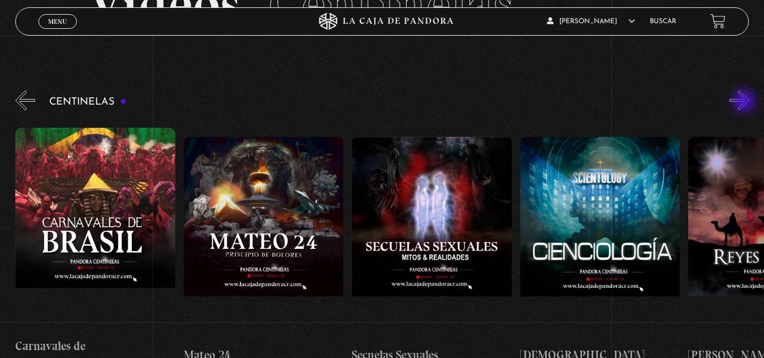
click at [745, 102] on button "»" at bounding box center [739, 100] width 20 height 20
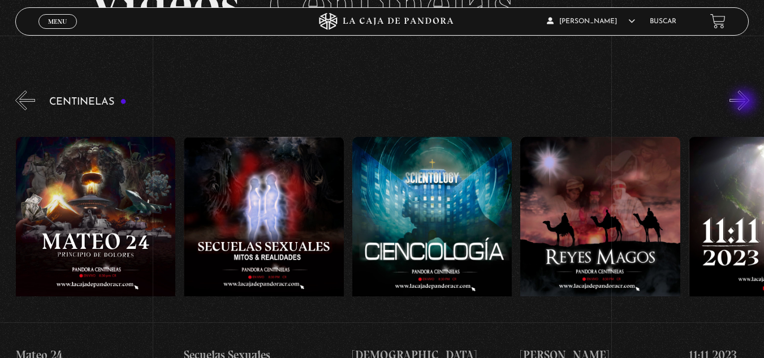
click at [745, 102] on button "»" at bounding box center [739, 100] width 20 height 20
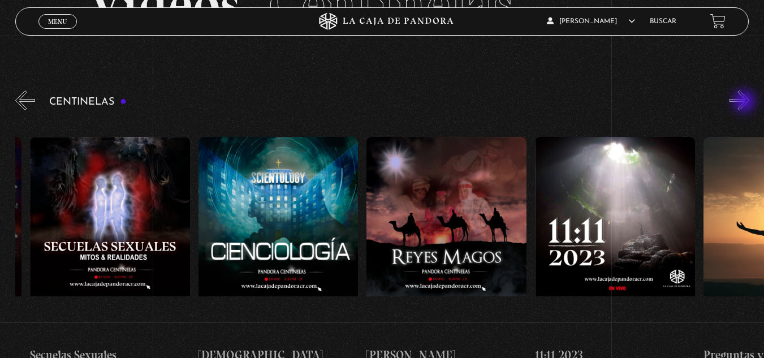
click at [745, 102] on button "»" at bounding box center [739, 100] width 20 height 20
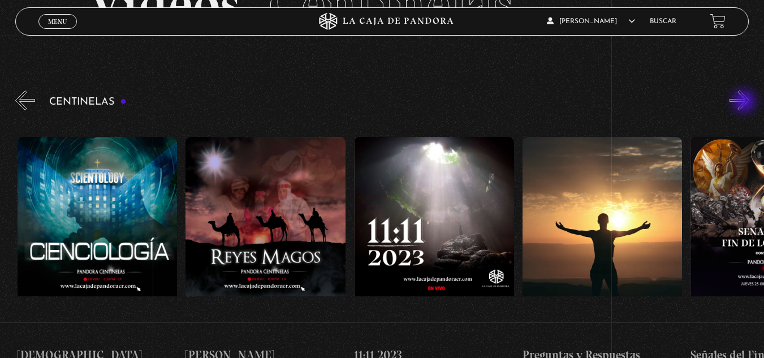
click at [745, 102] on button "»" at bounding box center [739, 100] width 20 height 20
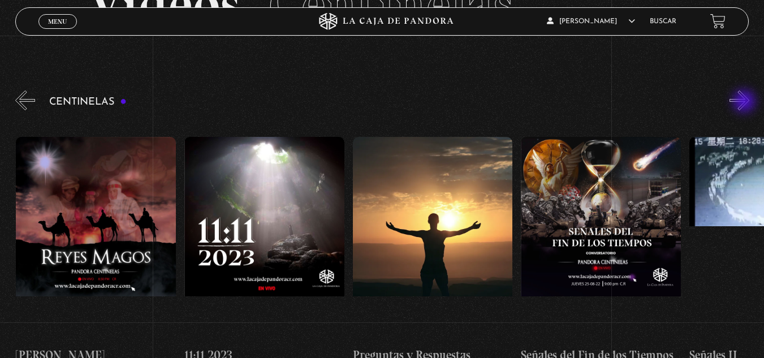
click at [745, 102] on button "»" at bounding box center [739, 100] width 20 height 20
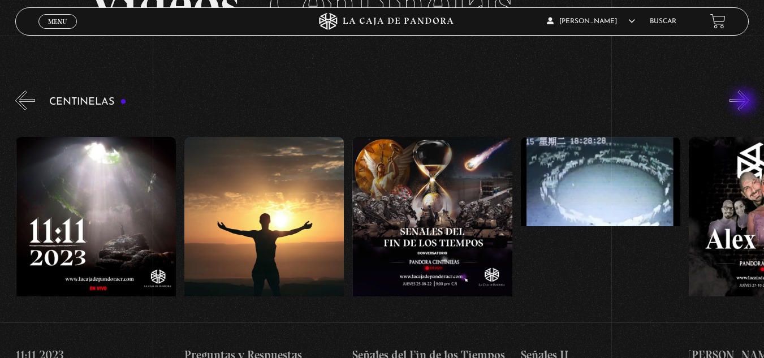
click at [745, 102] on button "»" at bounding box center [739, 100] width 20 height 20
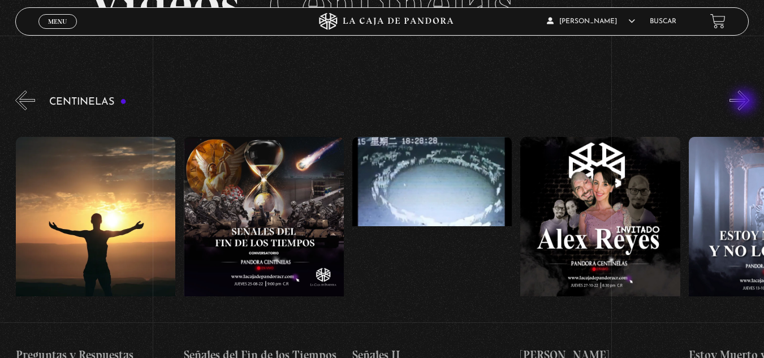
click at [745, 102] on button "»" at bounding box center [739, 100] width 20 height 20
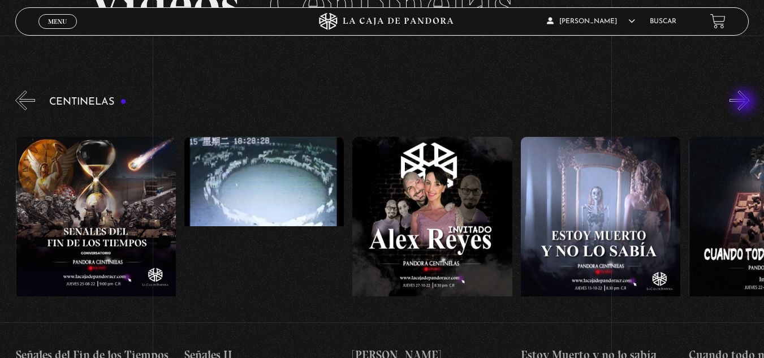
click at [745, 102] on button "»" at bounding box center [739, 100] width 20 height 20
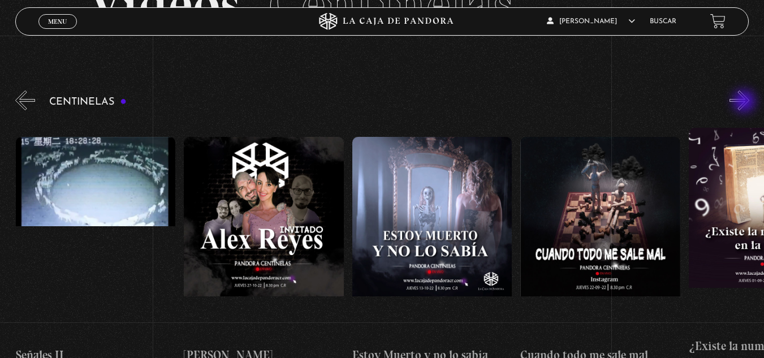
click at [745, 102] on button "»" at bounding box center [739, 100] width 20 height 20
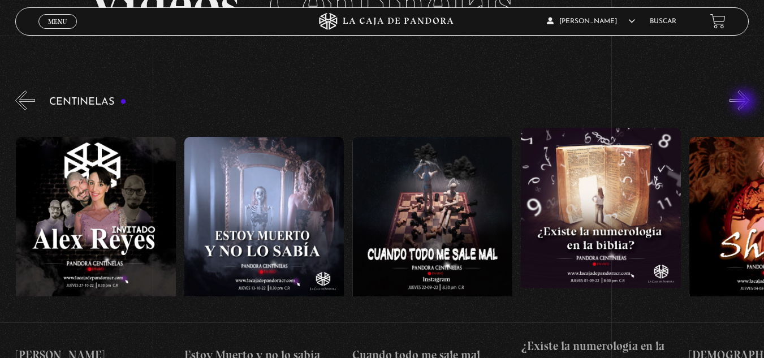
click at [745, 102] on button "»" at bounding box center [739, 100] width 20 height 20
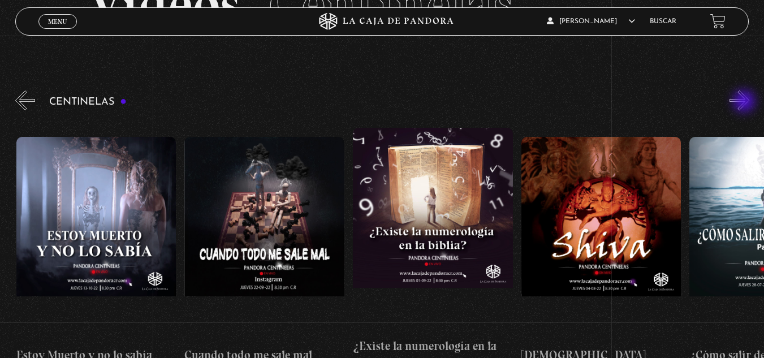
scroll to position [0, 8914]
click at [745, 102] on button "»" at bounding box center [739, 100] width 20 height 20
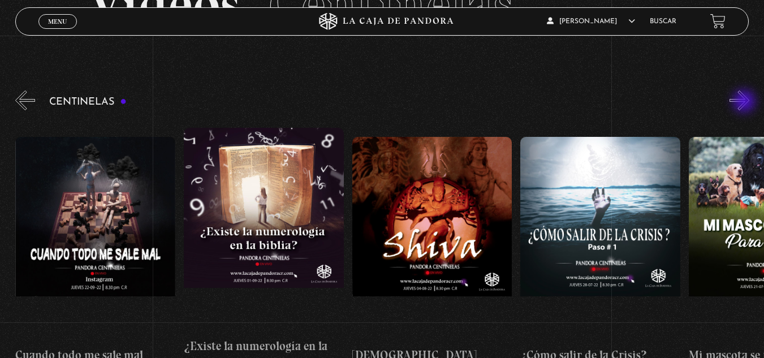
click at [745, 102] on button "»" at bounding box center [739, 100] width 20 height 20
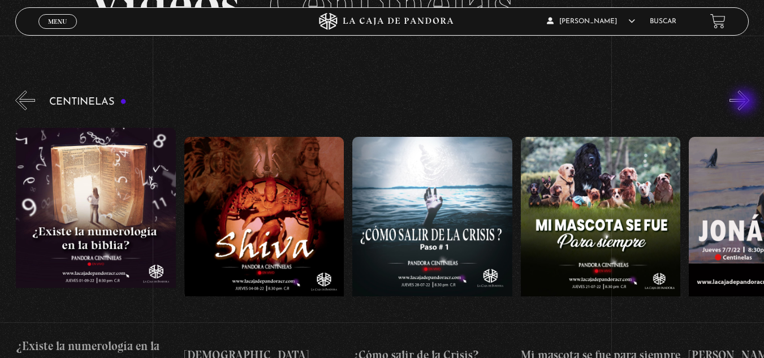
click at [745, 102] on button "»" at bounding box center [739, 100] width 20 height 20
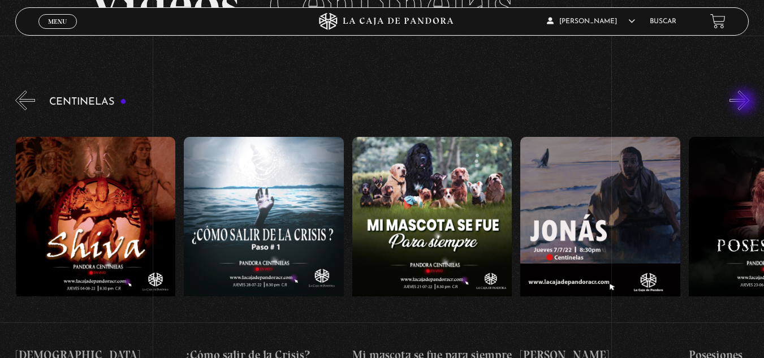
click at [745, 102] on button "»" at bounding box center [739, 100] width 20 height 20
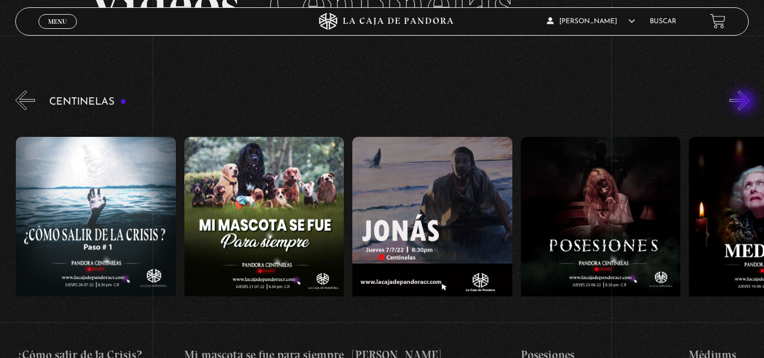
click at [745, 102] on button "»" at bounding box center [739, 100] width 20 height 20
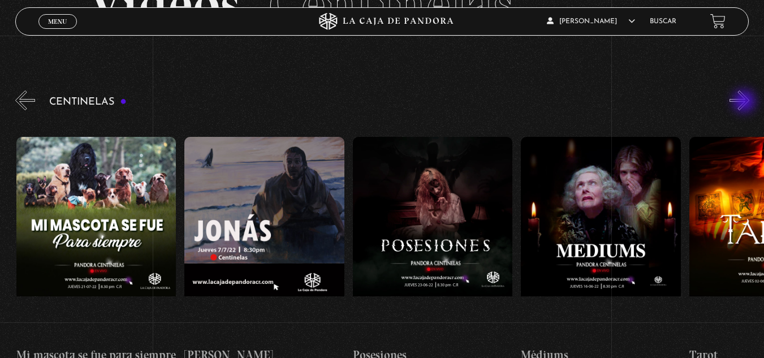
click at [745, 102] on button "»" at bounding box center [739, 100] width 20 height 20
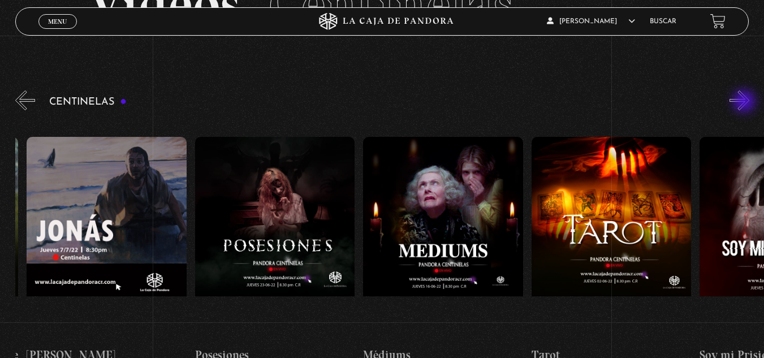
click at [745, 102] on button "»" at bounding box center [739, 100] width 20 height 20
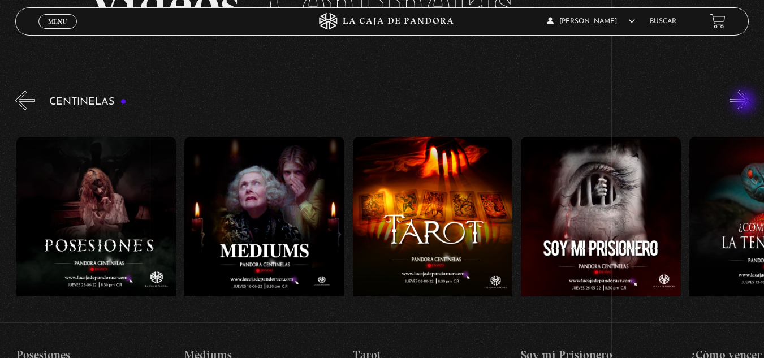
click at [745, 102] on button "»" at bounding box center [739, 100] width 20 height 20
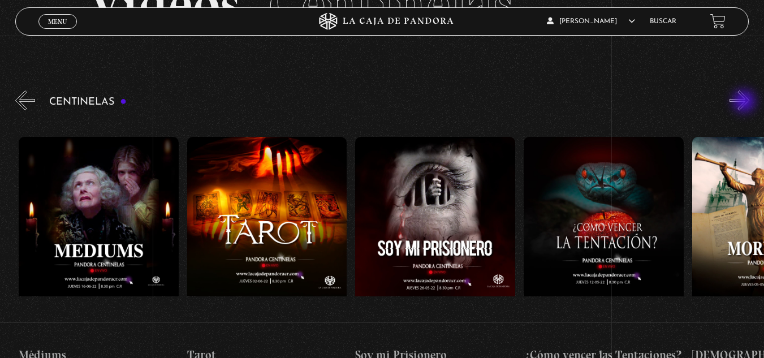
click at [745, 102] on button "»" at bounding box center [739, 100] width 20 height 20
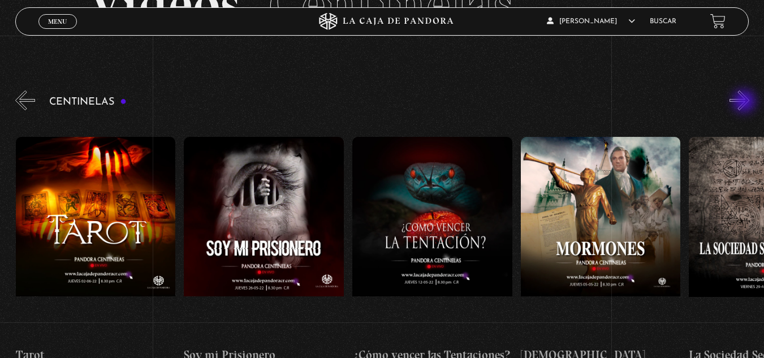
click at [745, 102] on button "»" at bounding box center [739, 100] width 20 height 20
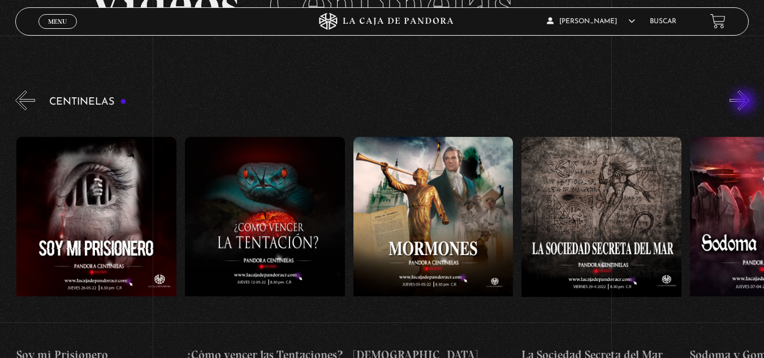
click at [745, 102] on button "»" at bounding box center [739, 100] width 20 height 20
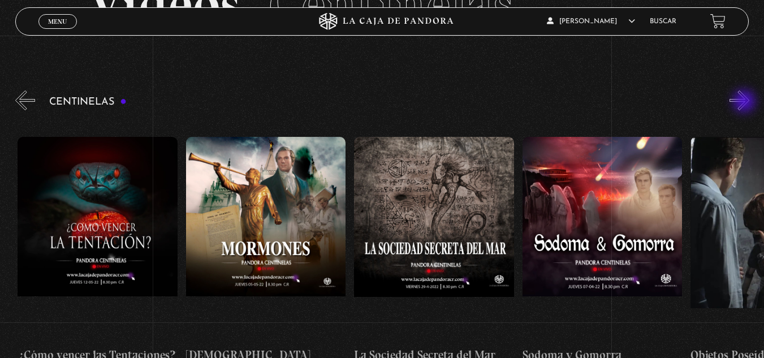
click at [745, 102] on button "»" at bounding box center [739, 100] width 20 height 20
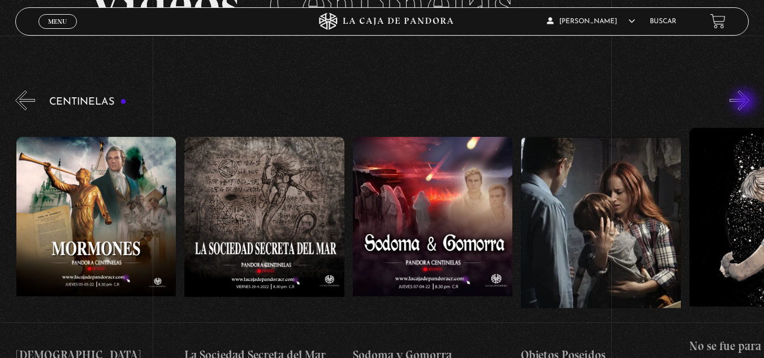
click at [745, 102] on button "»" at bounding box center [739, 100] width 20 height 20
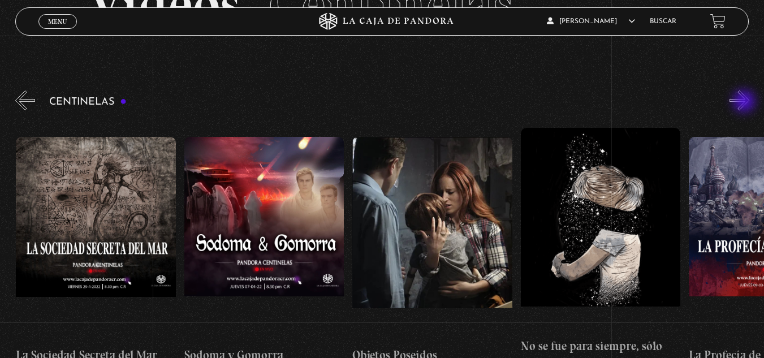
click at [745, 102] on button "»" at bounding box center [739, 100] width 20 height 20
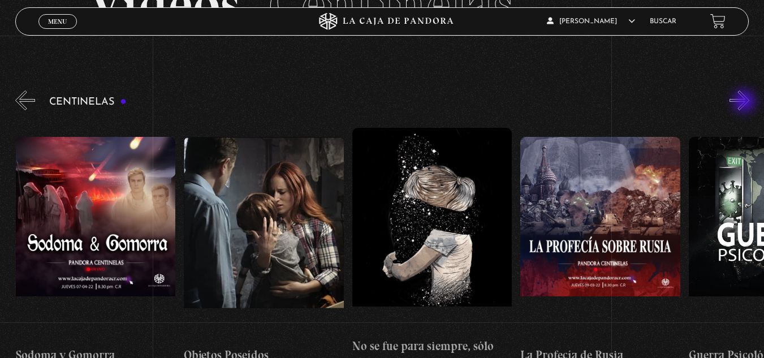
click at [745, 102] on button "»" at bounding box center [739, 100] width 20 height 20
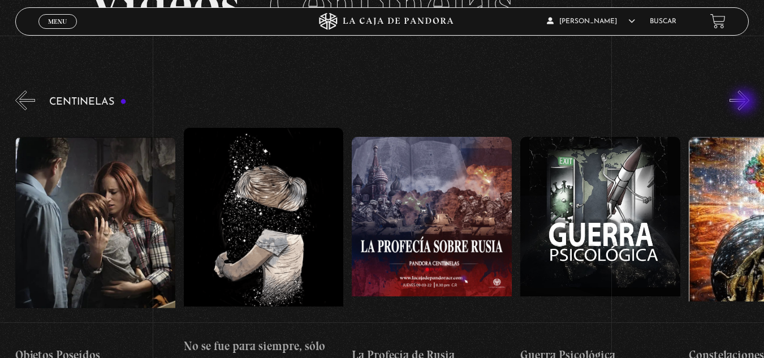
click at [745, 102] on button "»" at bounding box center [739, 100] width 20 height 20
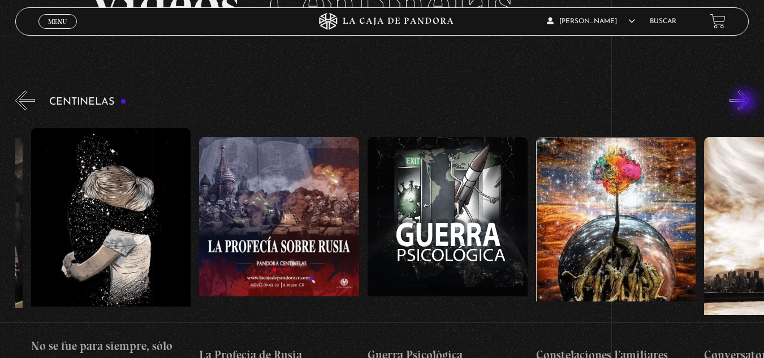
scroll to position [0, 11605]
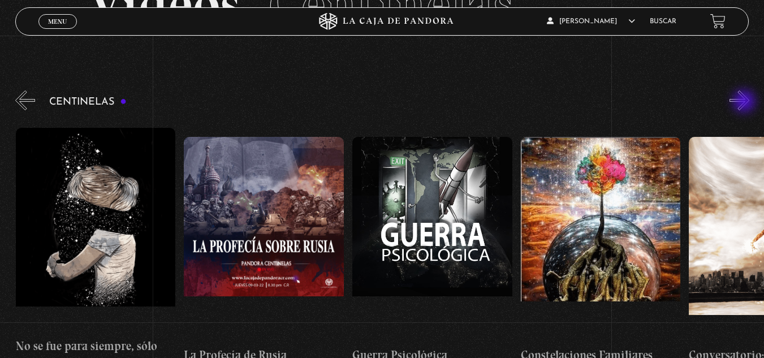
click at [745, 102] on button "»" at bounding box center [739, 100] width 20 height 20
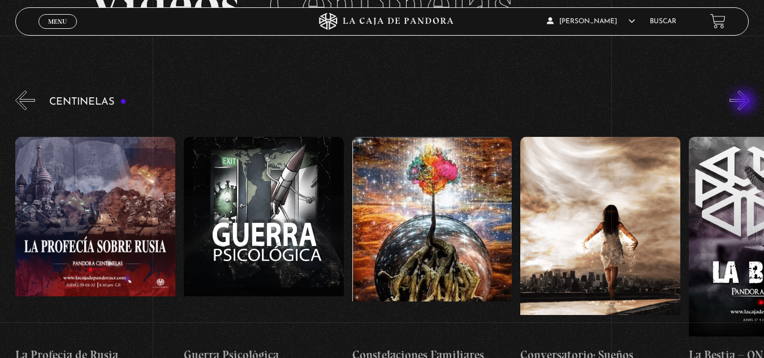
click at [745, 102] on button "»" at bounding box center [739, 100] width 20 height 20
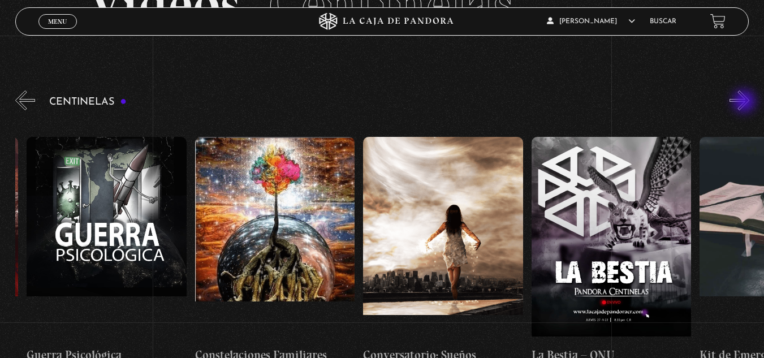
click at [745, 102] on button "»" at bounding box center [739, 100] width 20 height 20
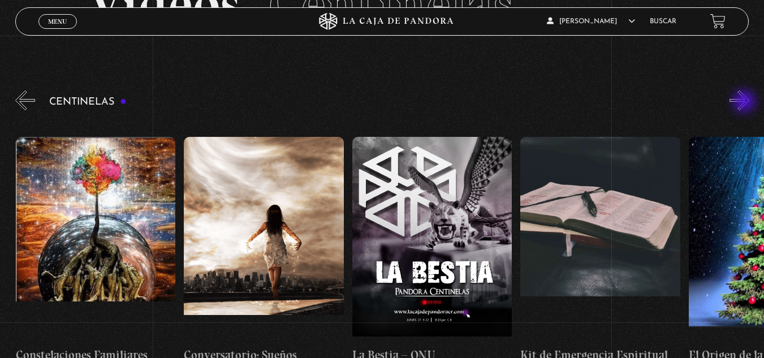
click at [745, 102] on button "»" at bounding box center [739, 100] width 20 height 20
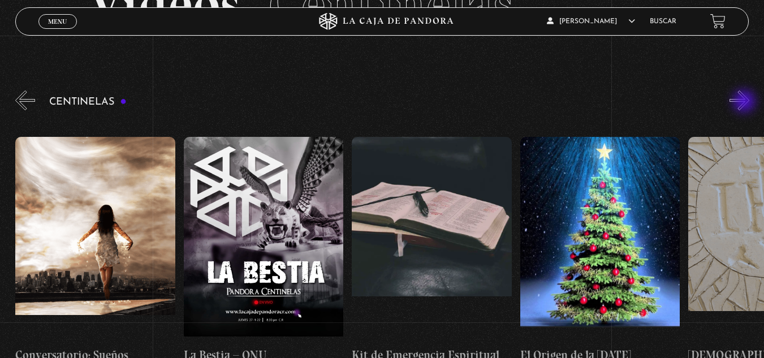
click at [745, 102] on button "»" at bounding box center [739, 100] width 20 height 20
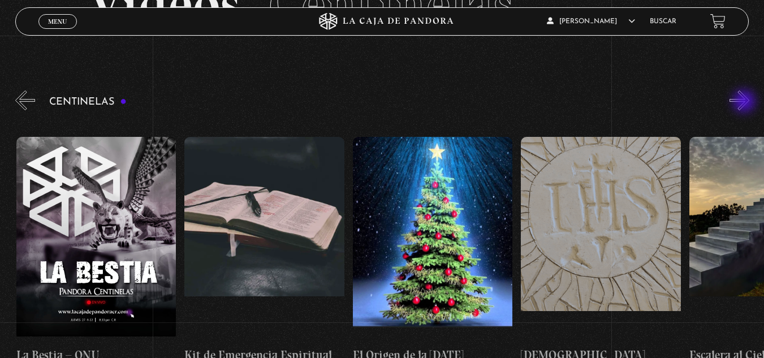
click at [745, 102] on button "»" at bounding box center [739, 100] width 20 height 20
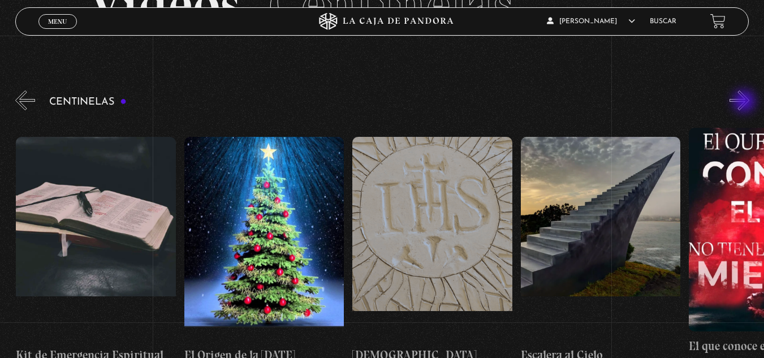
click at [745, 102] on button "»" at bounding box center [739, 100] width 20 height 20
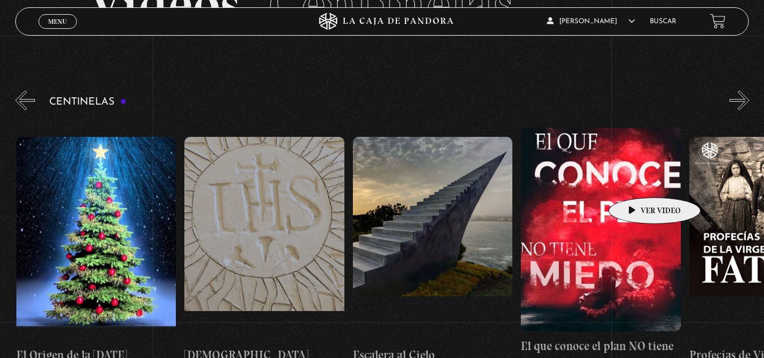
scroll to position [0, 12782]
click at [636, 180] on figure at bounding box center [600, 229] width 160 height 203
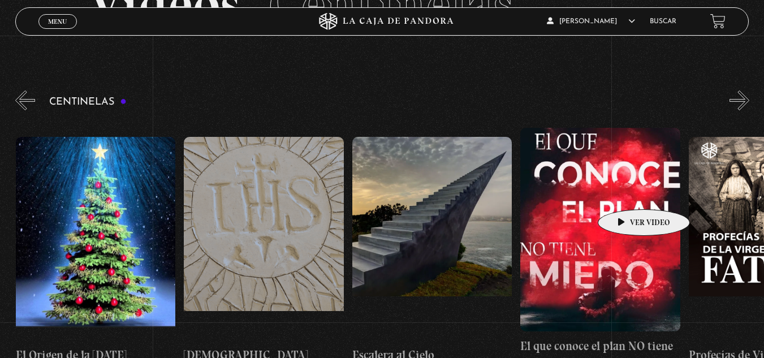
click at [626, 192] on figure at bounding box center [600, 229] width 160 height 203
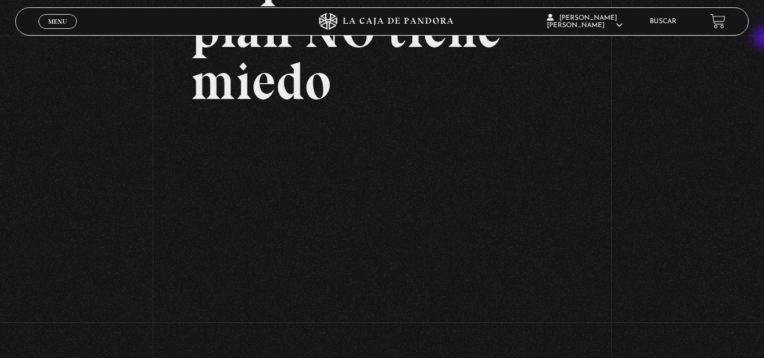
scroll to position [166, 0]
